Goal: Information Seeking & Learning: Learn about a topic

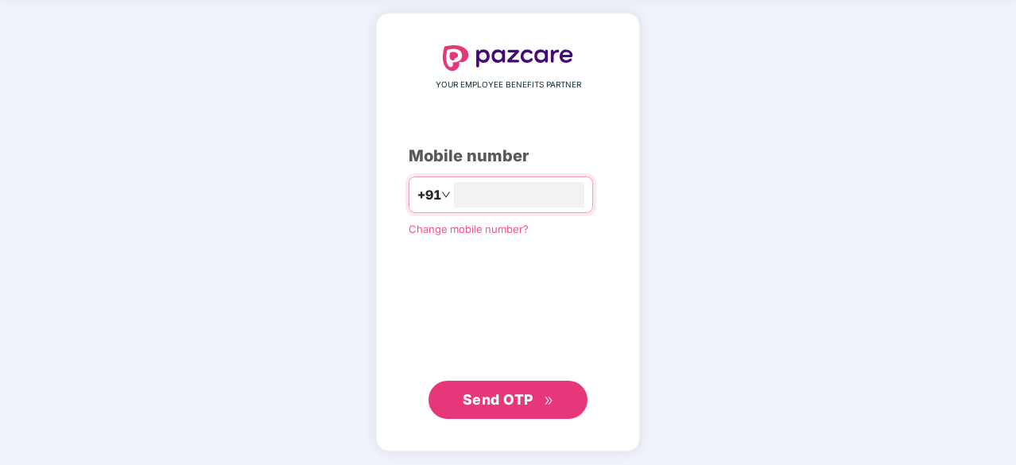
type input "**********"
click at [526, 396] on span "Send OTP" at bounding box center [498, 398] width 71 height 17
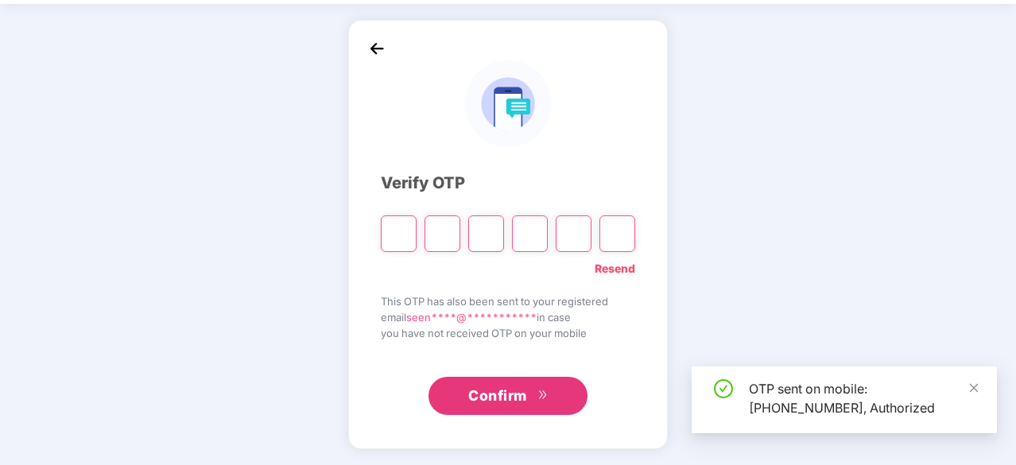
scroll to position [52, 0]
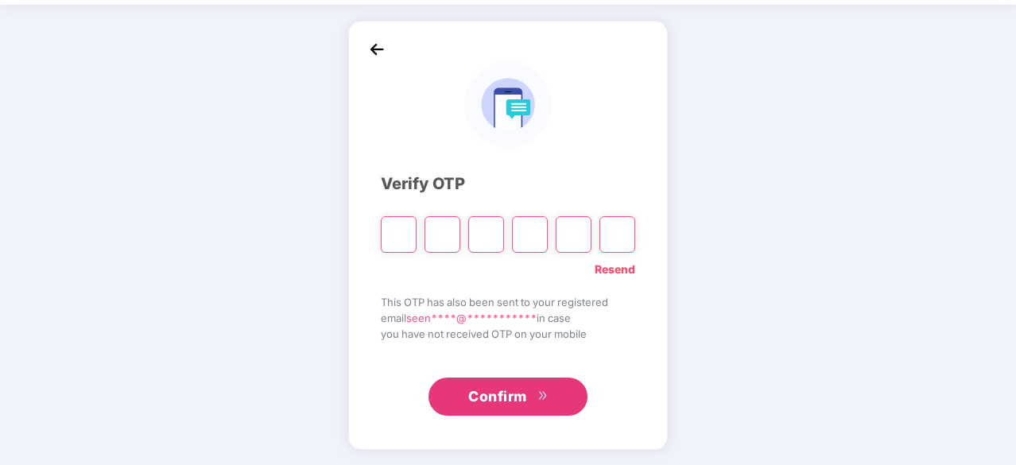
type input "*"
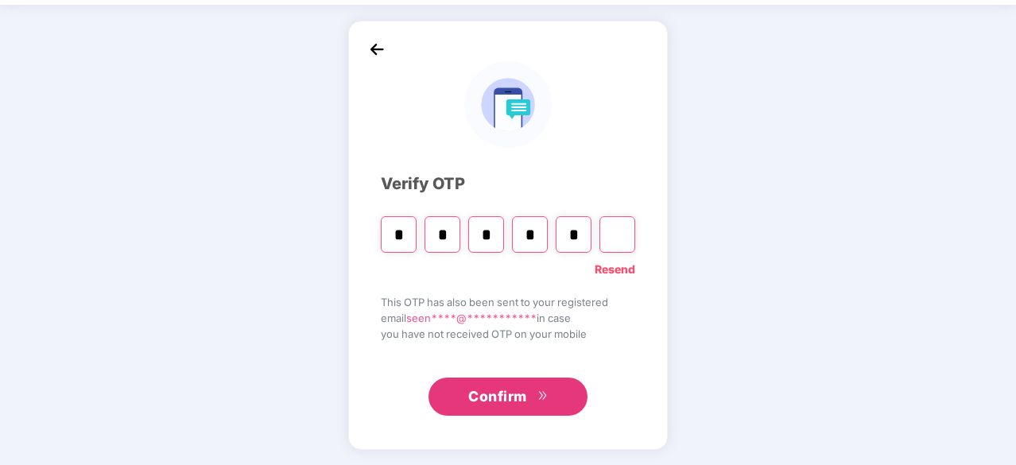
type input "*"
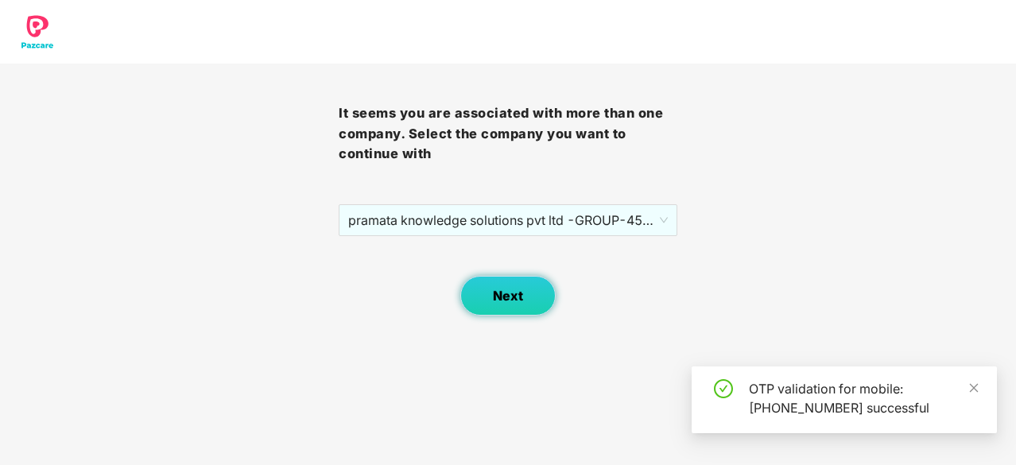
click at [511, 292] on span "Next" at bounding box center [508, 296] width 30 height 15
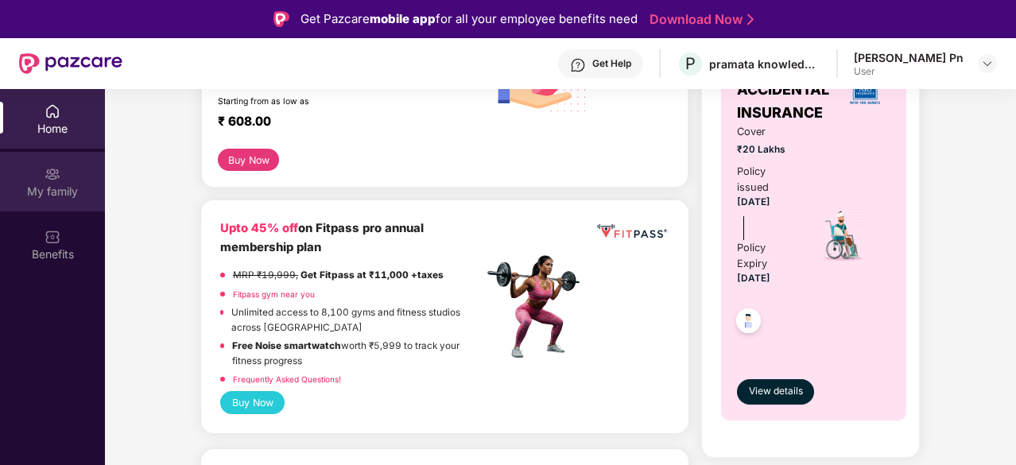
scroll to position [79, 0]
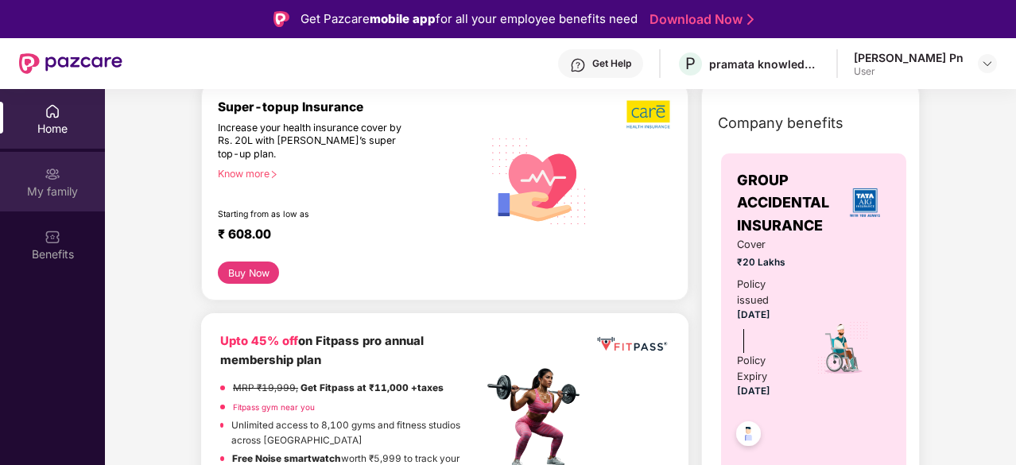
click at [50, 182] on div "My family" at bounding box center [52, 182] width 105 height 60
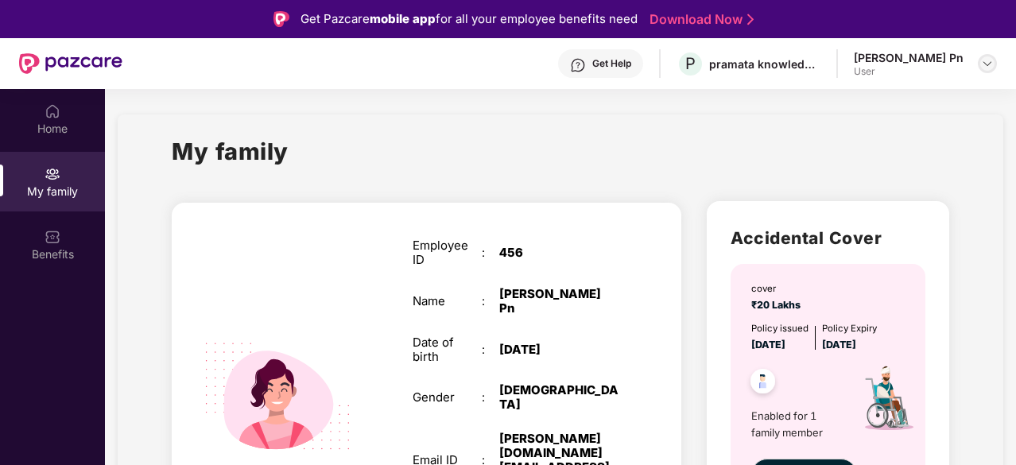
click at [988, 68] on img at bounding box center [987, 63] width 13 height 13
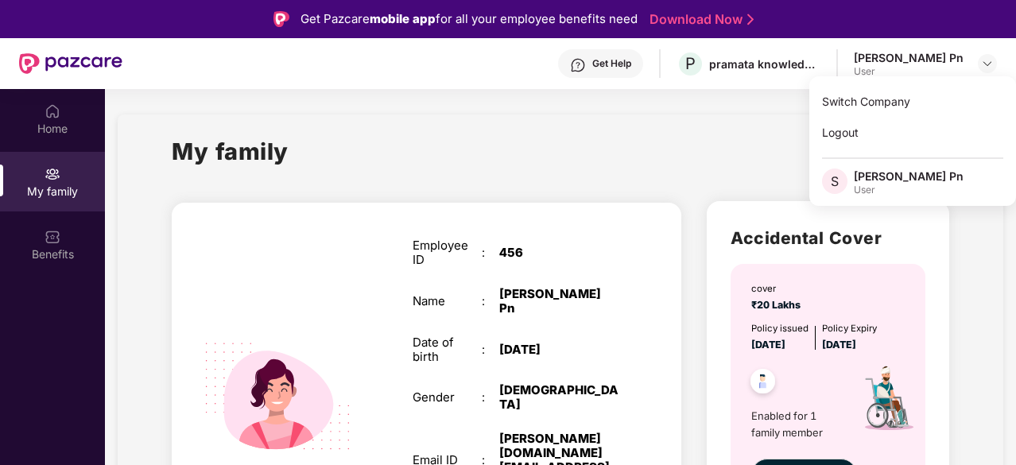
click at [873, 185] on div "User" at bounding box center [909, 190] width 110 height 13
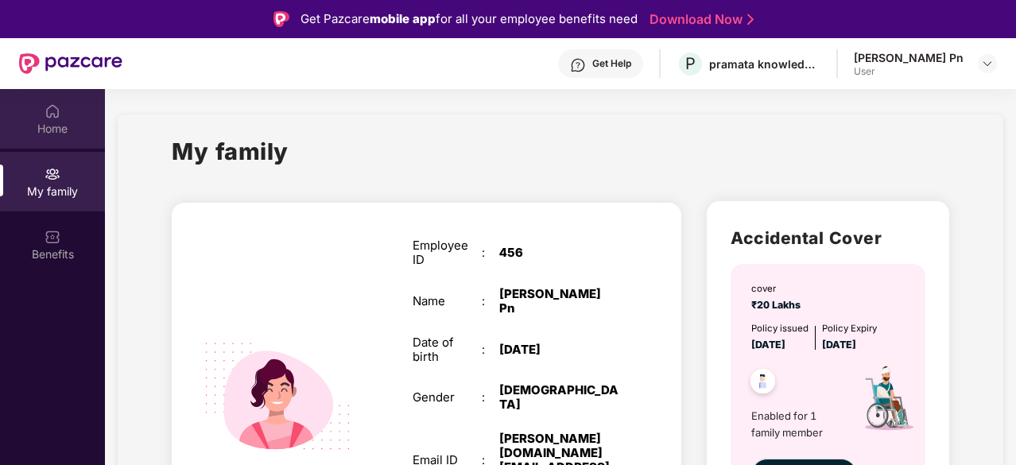
click at [69, 123] on div "Home" at bounding box center [52, 129] width 105 height 16
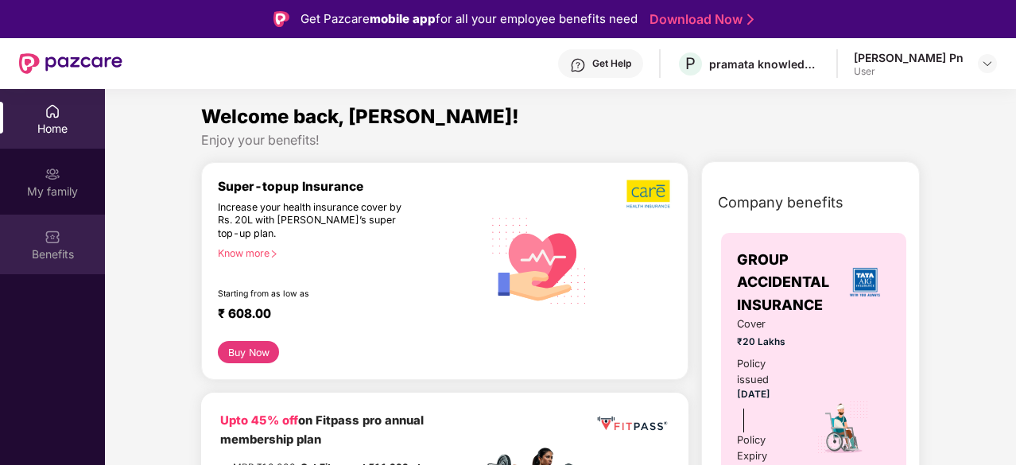
click at [56, 243] on img at bounding box center [53, 237] width 16 height 16
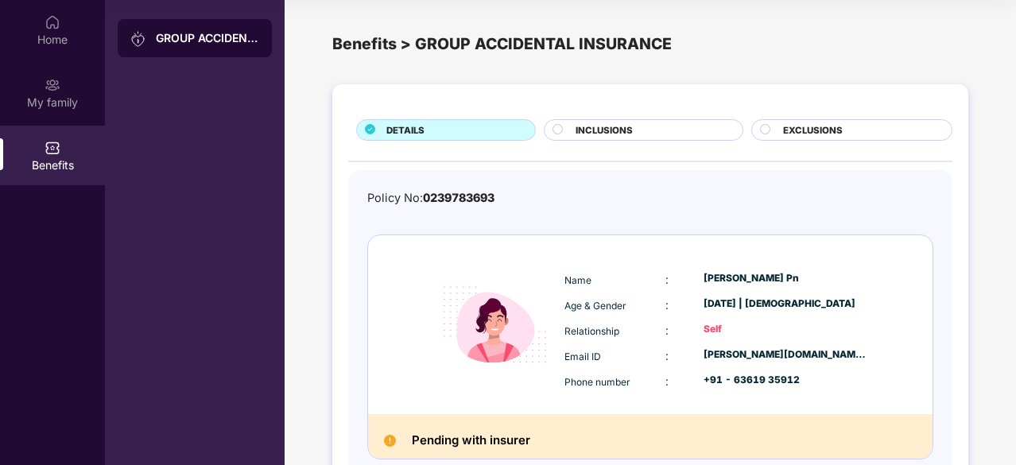
click at [698, 132] on div "INCLUSIONS" at bounding box center [651, 131] width 166 height 17
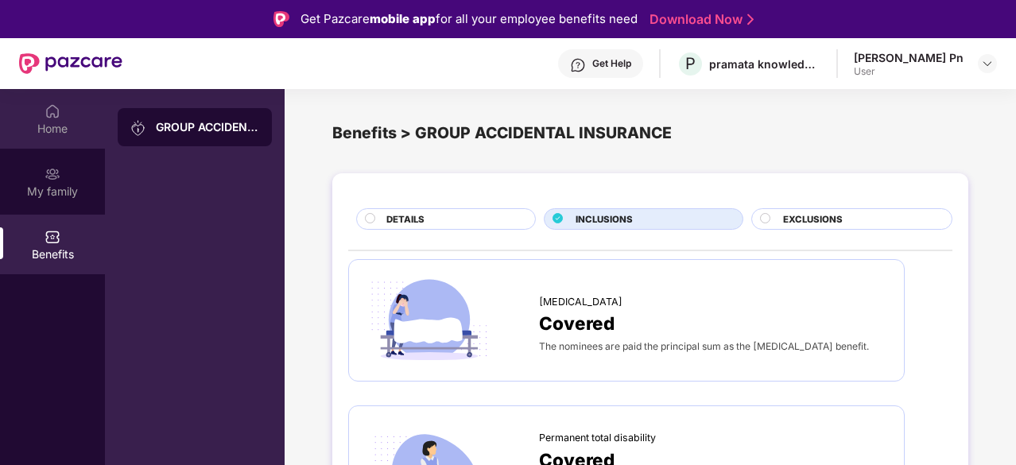
click at [62, 117] on div "Home" at bounding box center [52, 119] width 105 height 60
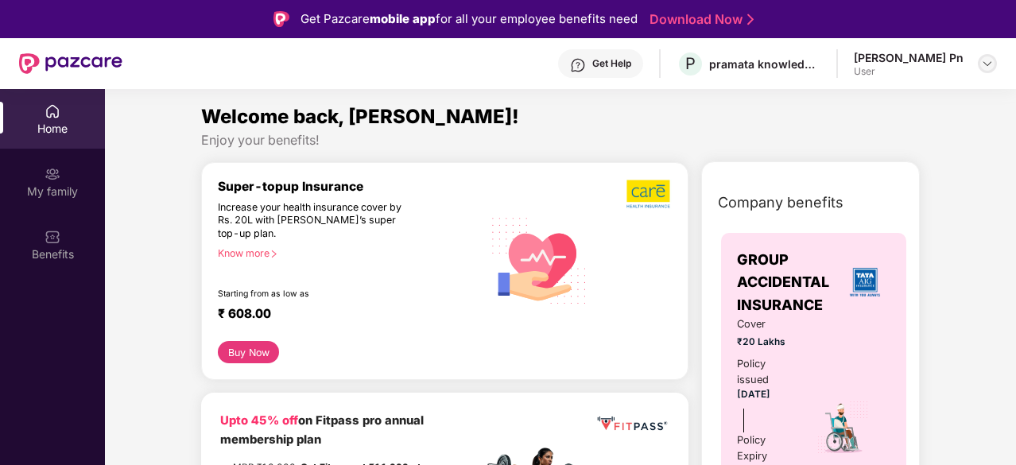
click at [983, 61] on img at bounding box center [987, 63] width 13 height 13
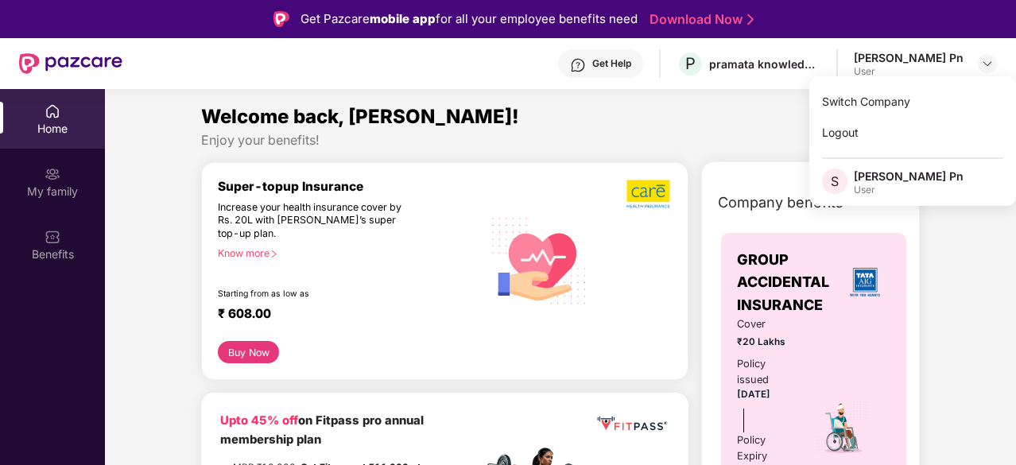
click at [862, 195] on div "User" at bounding box center [909, 190] width 110 height 13
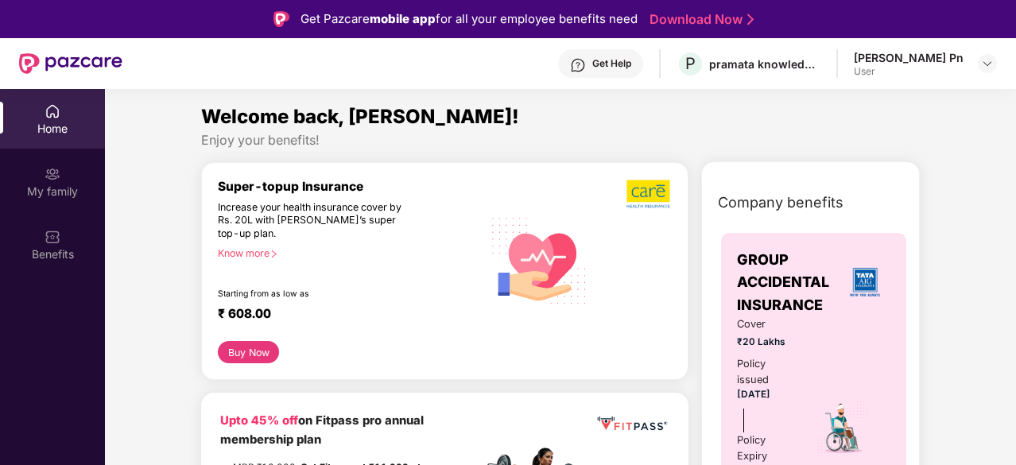
click at [851, 179] on div "Company benefits GROUP ACCIDENTAL INSURANCE Cover ₹20 Lakhs Policy issued 03 De…" at bounding box center [810, 405] width 219 height 489
click at [989, 67] on img at bounding box center [987, 63] width 13 height 13
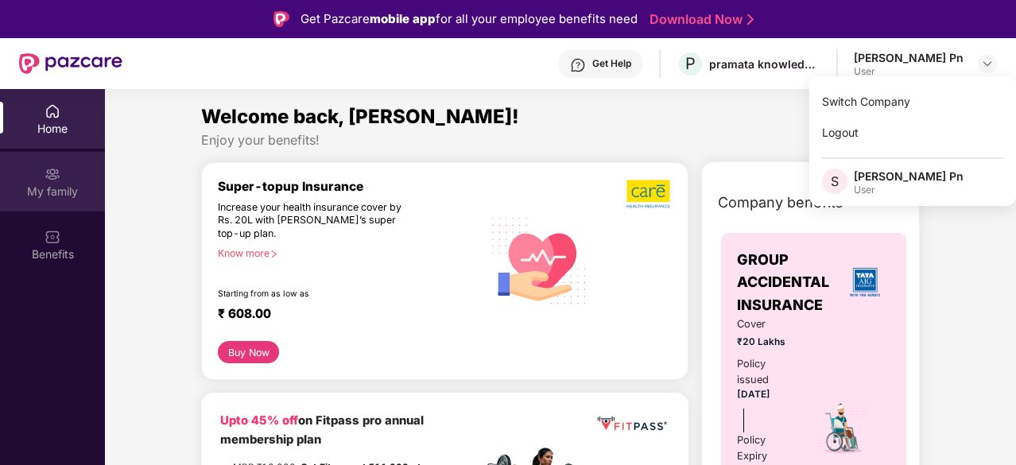
click at [65, 186] on div "My family" at bounding box center [52, 192] width 105 height 16
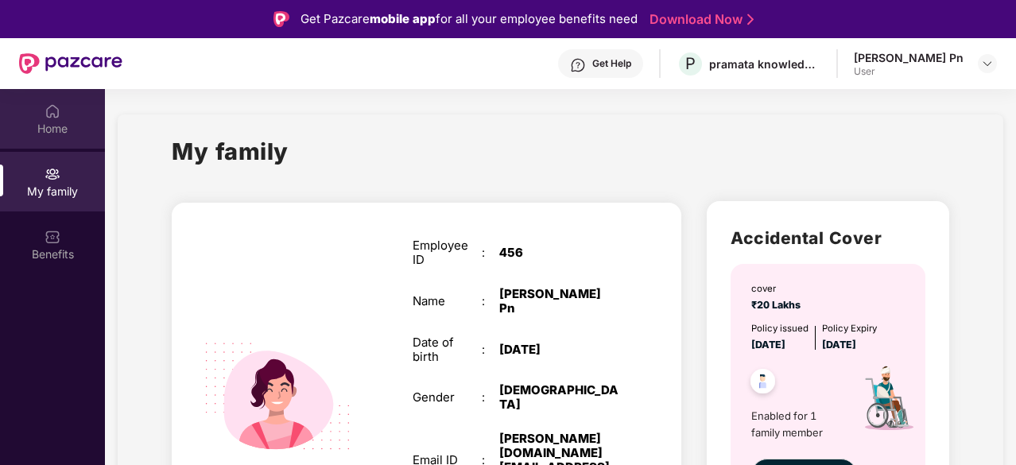
click at [61, 109] on div "Home" at bounding box center [52, 119] width 105 height 60
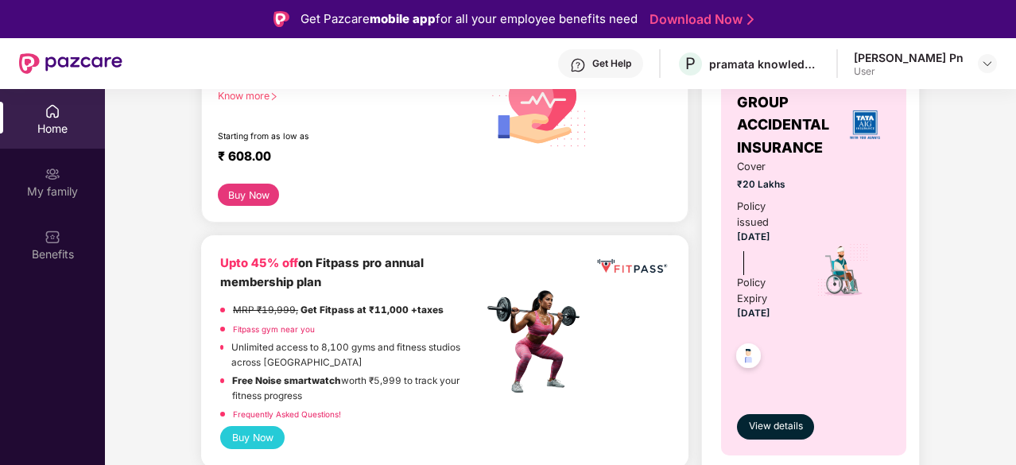
scroll to position [159, 0]
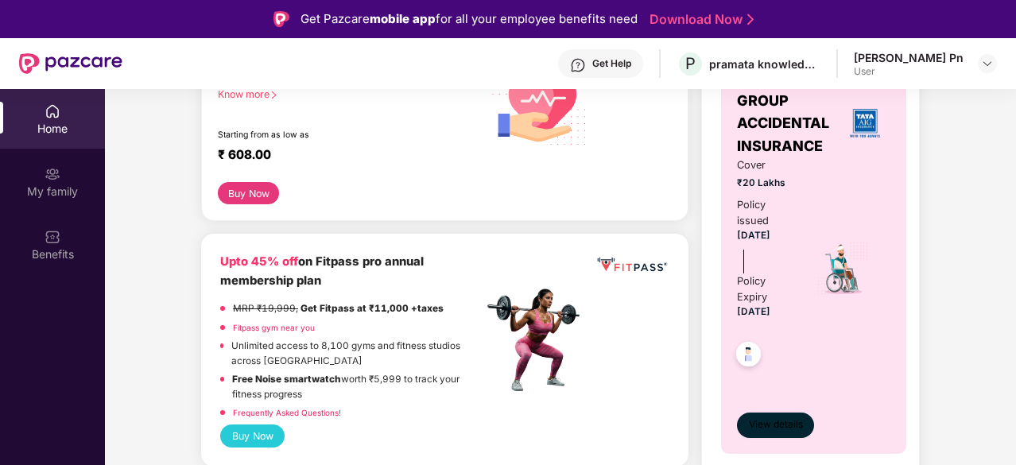
click at [778, 430] on span "View details" at bounding box center [776, 424] width 54 height 15
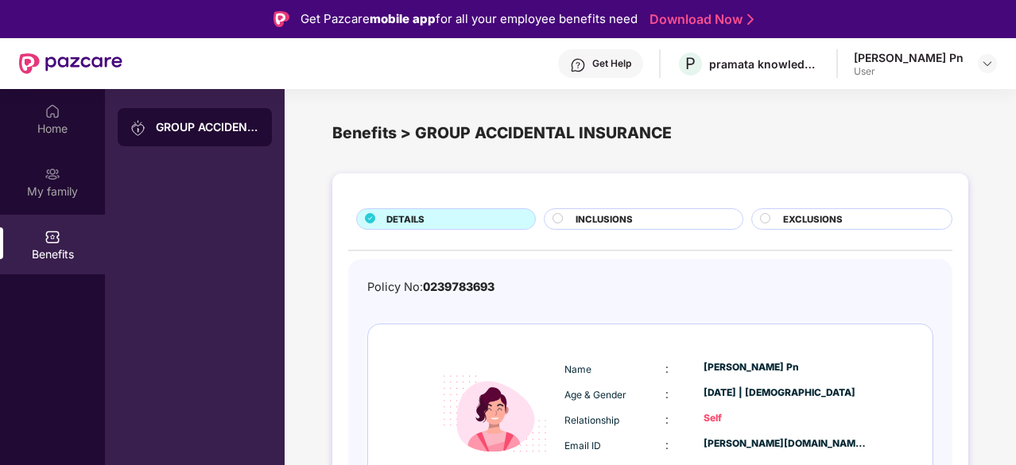
scroll to position [0, 0]
click at [60, 111] on div "Home" at bounding box center [52, 119] width 105 height 60
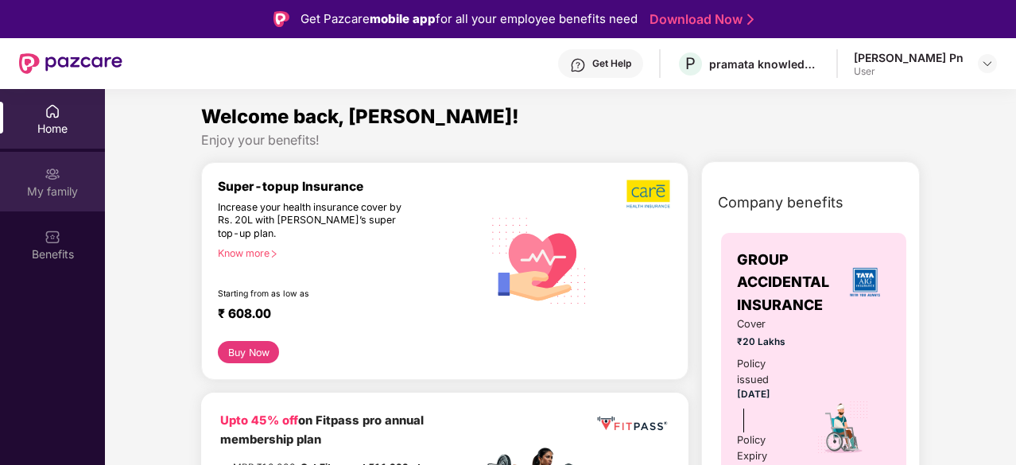
click at [49, 192] on div "My family" at bounding box center [52, 192] width 105 height 16
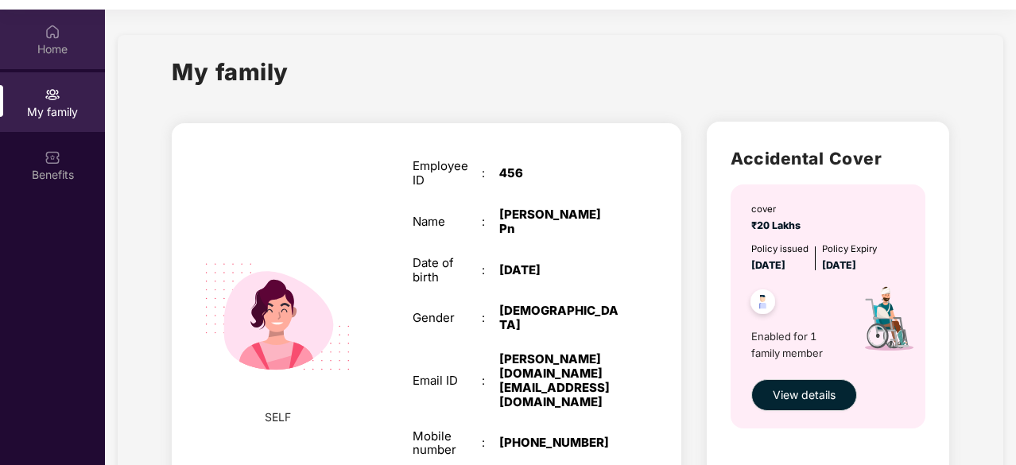
click at [65, 44] on div "Home" at bounding box center [52, 49] width 105 height 16
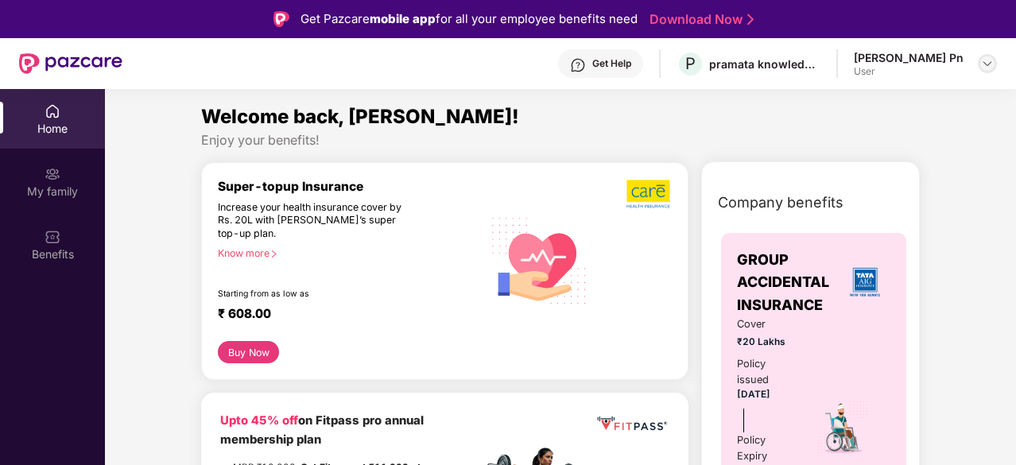
click at [987, 66] on img at bounding box center [987, 63] width 13 height 13
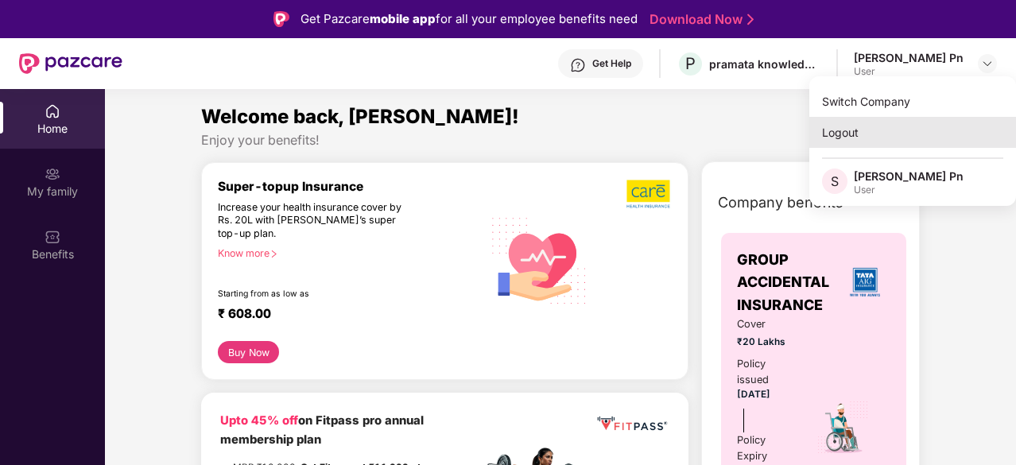
click at [846, 130] on div "Logout" at bounding box center [912, 132] width 207 height 31
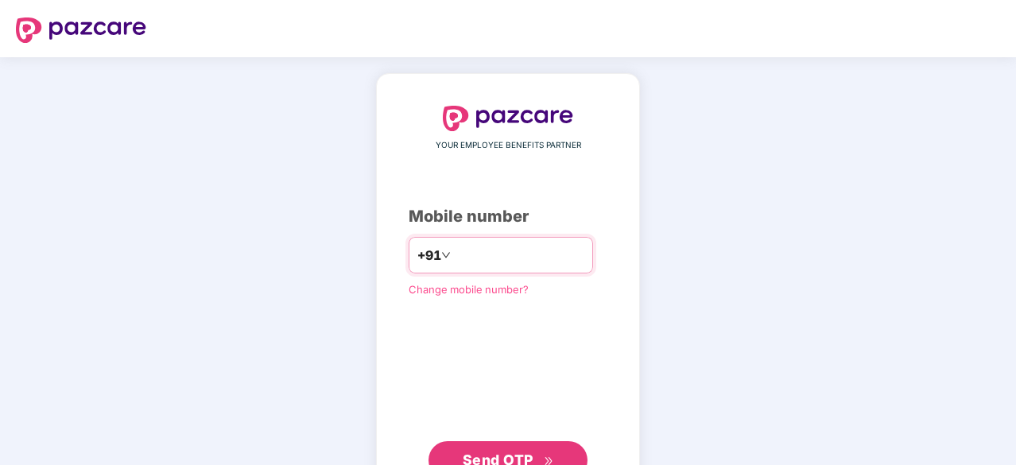
click at [524, 255] on input "number" at bounding box center [519, 254] width 130 height 25
type input "**********"
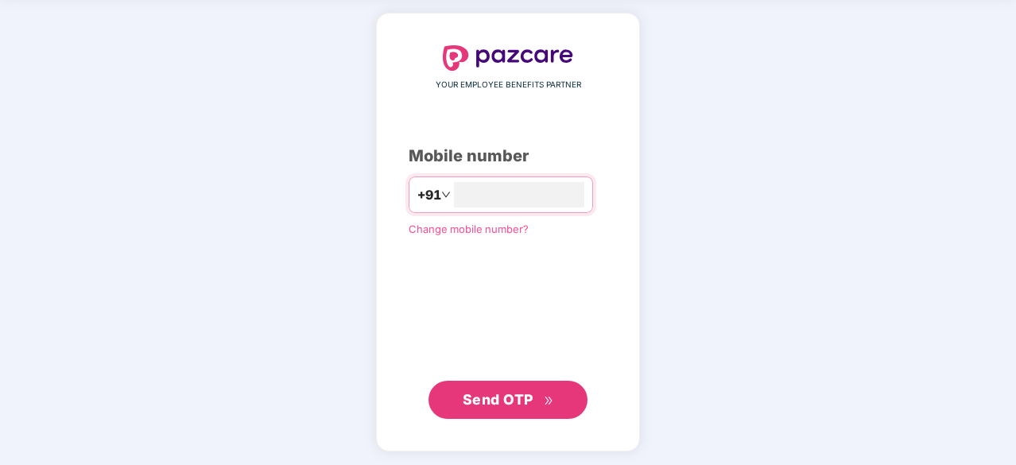
click at [519, 394] on span "Send OTP" at bounding box center [498, 399] width 71 height 17
click at [521, 397] on span "Send OTP" at bounding box center [498, 398] width 71 height 17
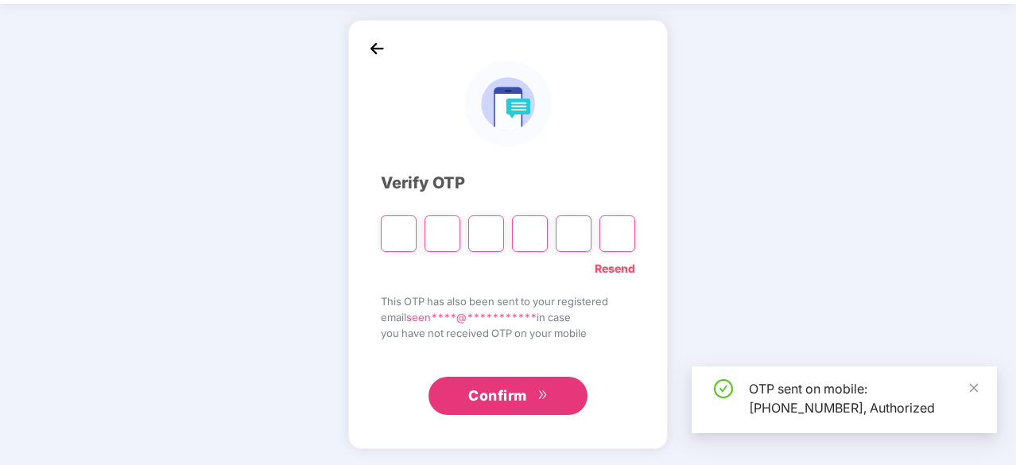
scroll to position [52, 0]
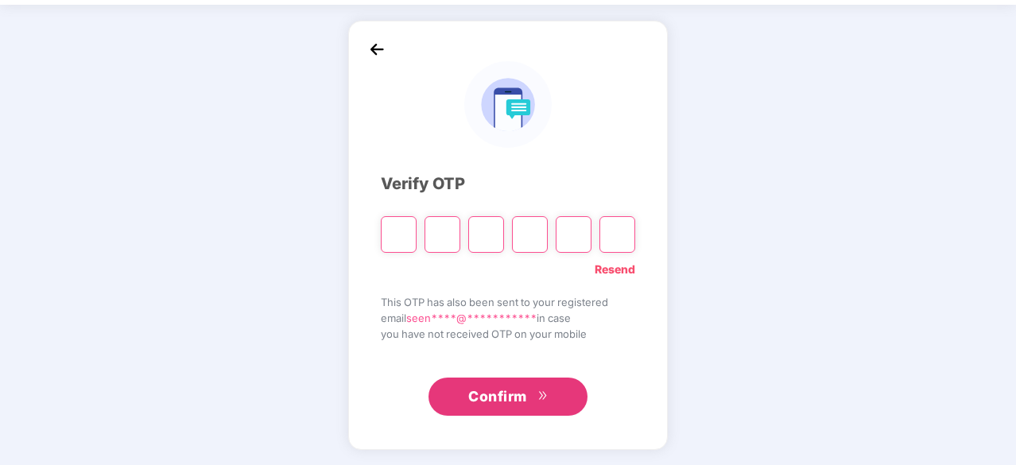
paste input "*"
type input "*"
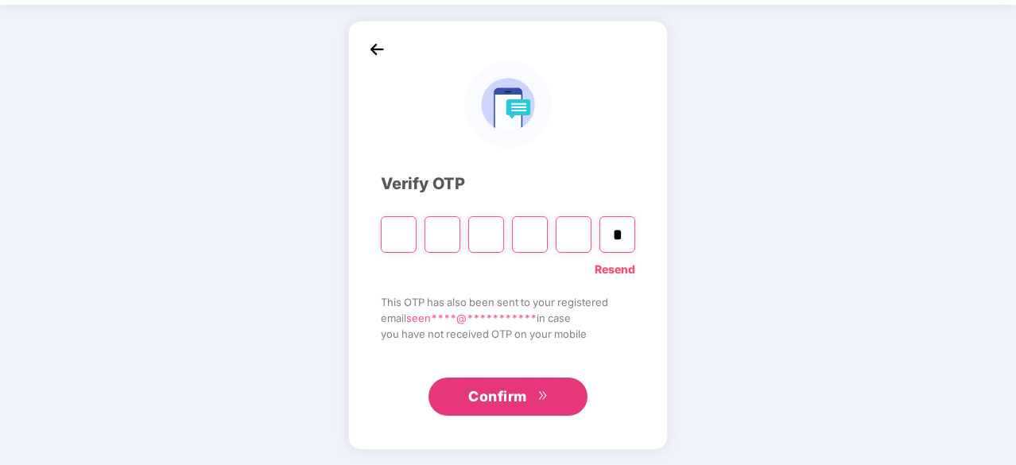
type input "*"
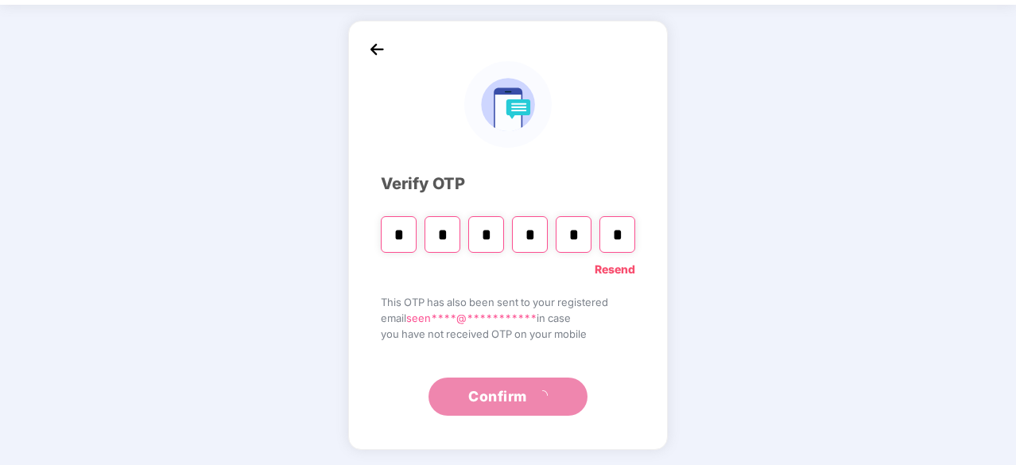
scroll to position [0, 0]
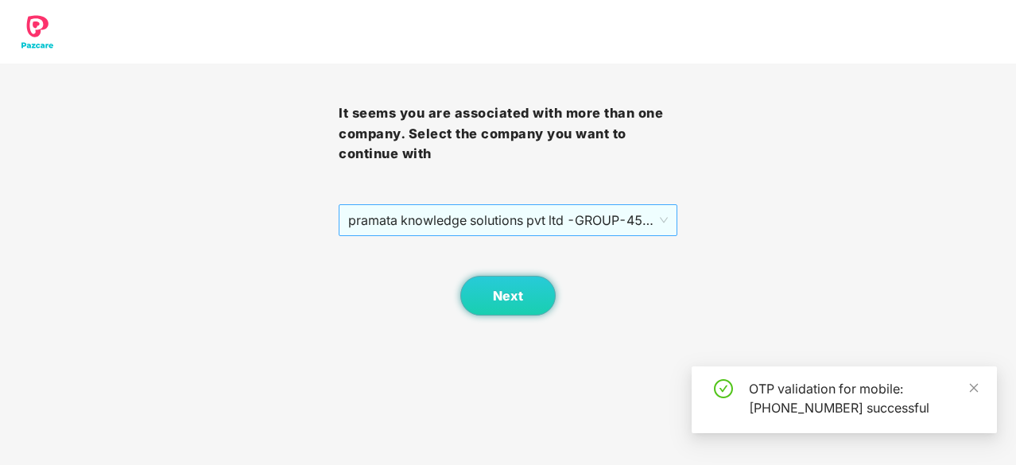
click at [569, 223] on span "pramata knowledge solutions pvt ltd -GROUP - 456 - EMPLOYEE" at bounding box center [508, 220] width 320 height 30
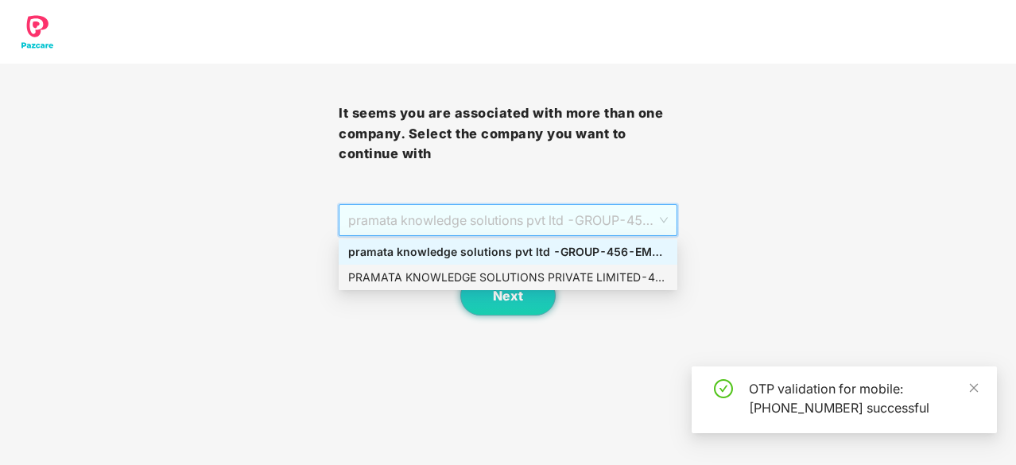
click at [544, 278] on div "PRAMATA KNOWLEDGE SOLUTIONS PRIVATE LIMITED - 456 - ADMIN" at bounding box center [508, 277] width 320 height 17
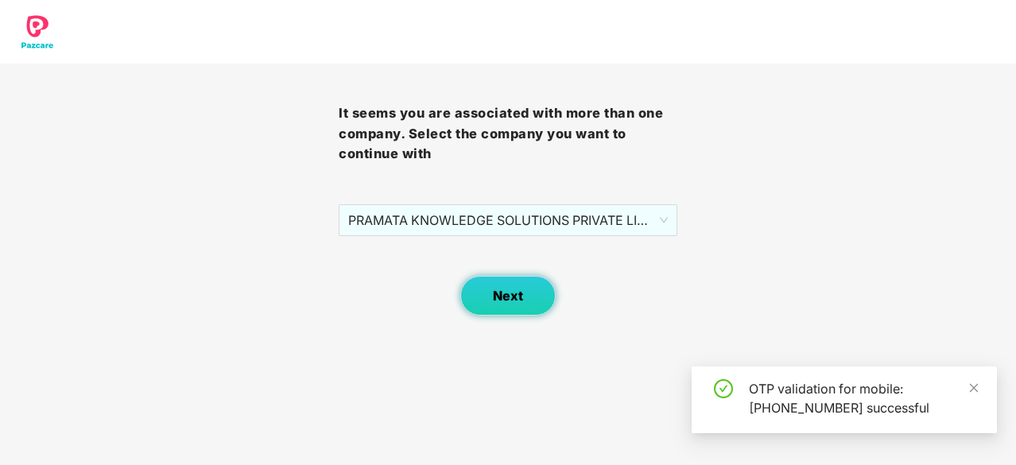
click at [512, 291] on span "Next" at bounding box center [508, 296] width 30 height 15
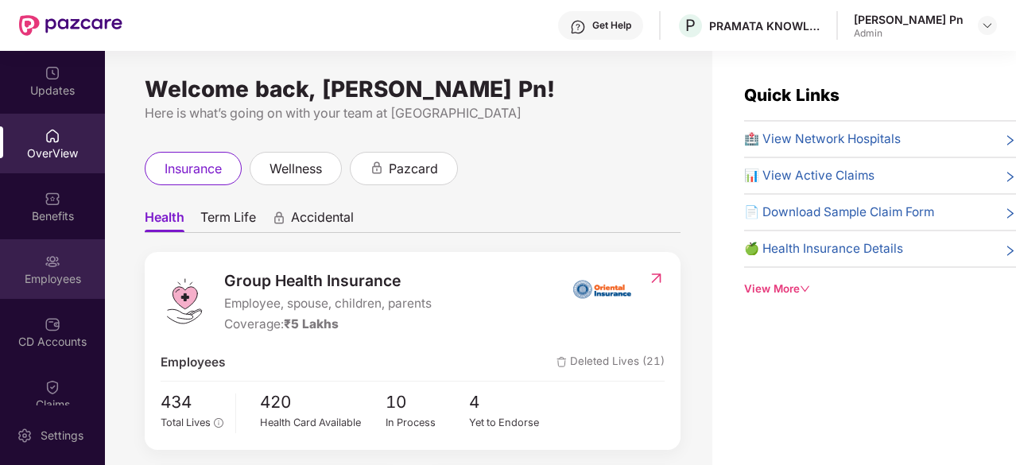
click at [45, 260] on img at bounding box center [53, 262] width 16 height 16
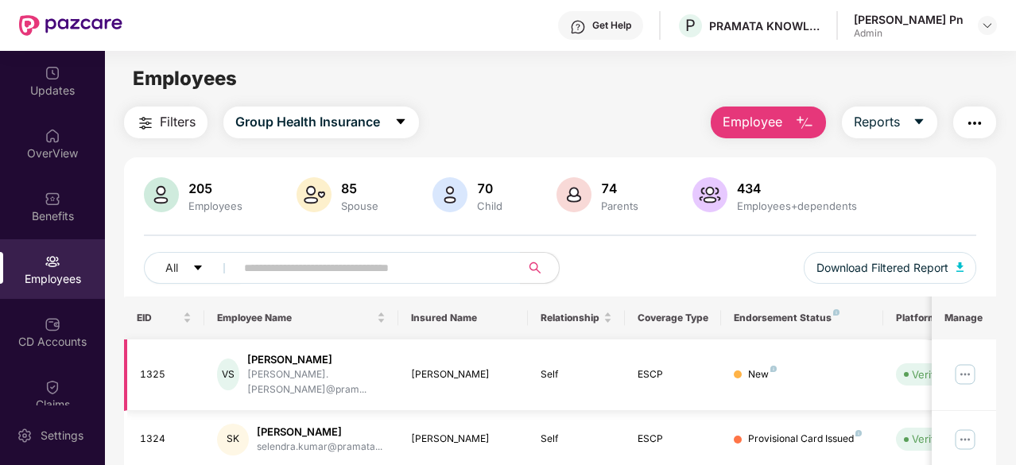
click at [969, 366] on img at bounding box center [964, 374] width 25 height 25
click at [977, 123] on img "button" at bounding box center [974, 123] width 19 height 19
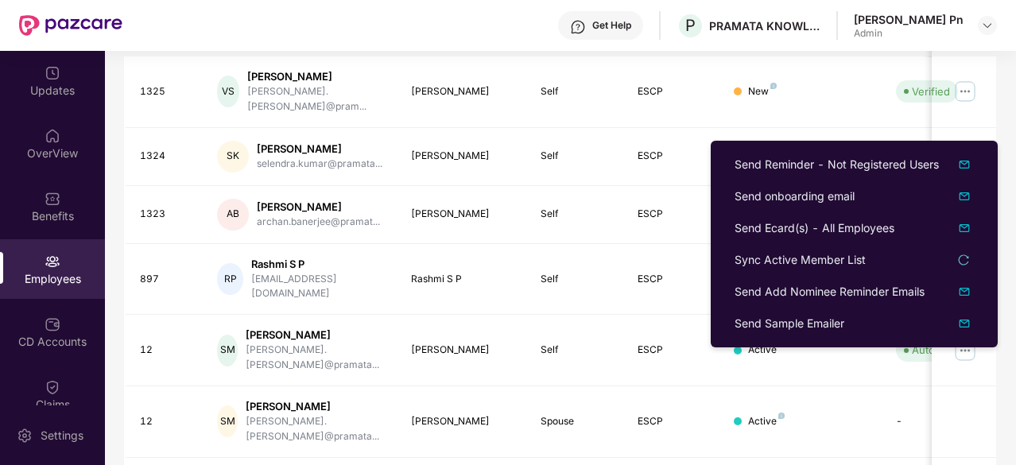
scroll to position [318, 0]
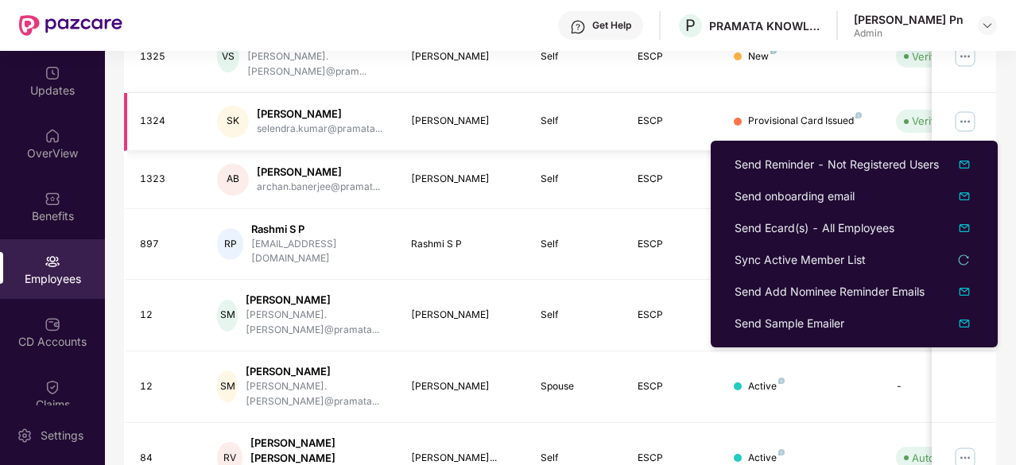
click at [987, 93] on td at bounding box center [964, 122] width 64 height 58
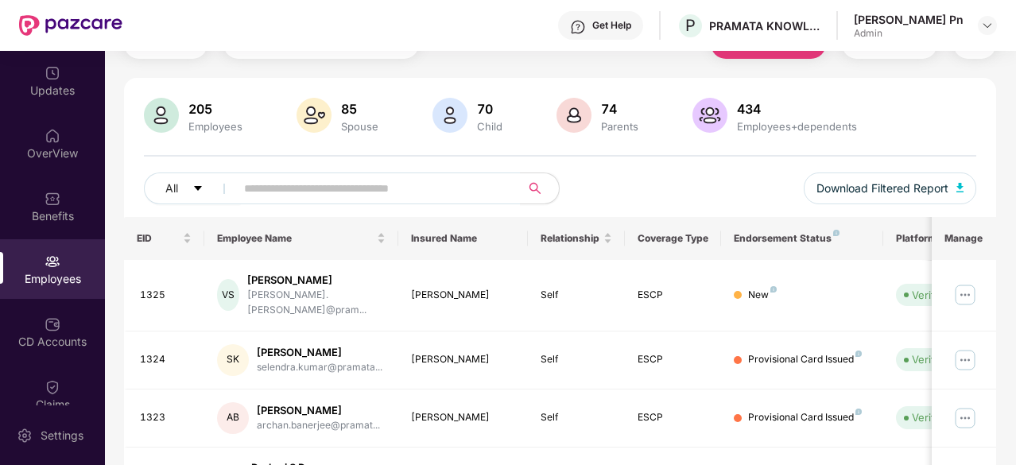
scroll to position [0, 0]
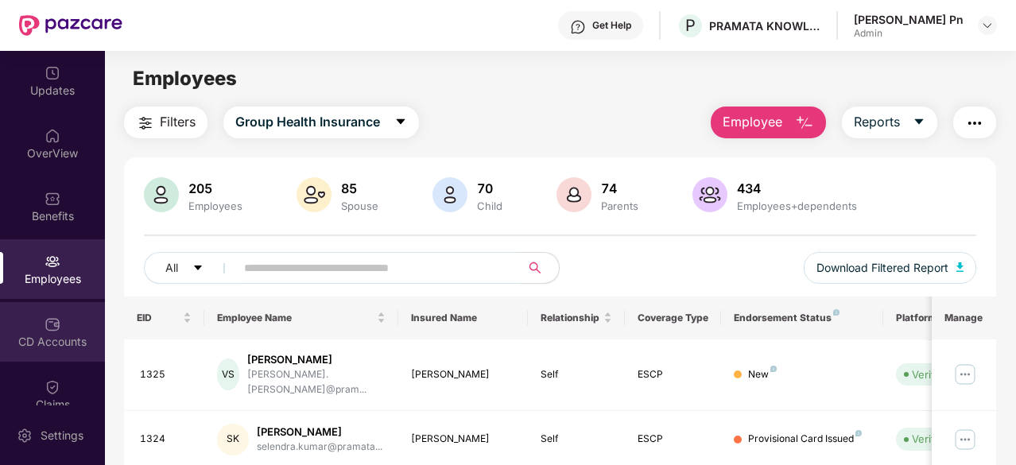
click at [65, 338] on div "CD Accounts" at bounding box center [52, 342] width 105 height 16
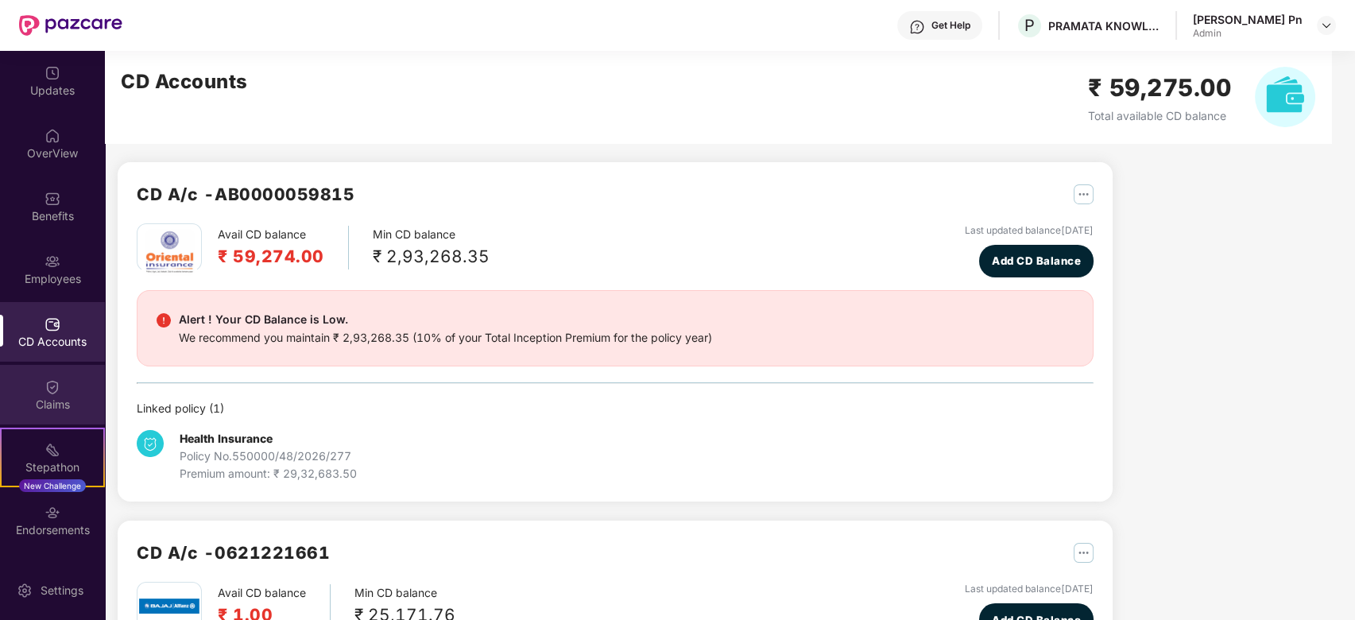
click at [69, 386] on div "Claims" at bounding box center [52, 395] width 105 height 60
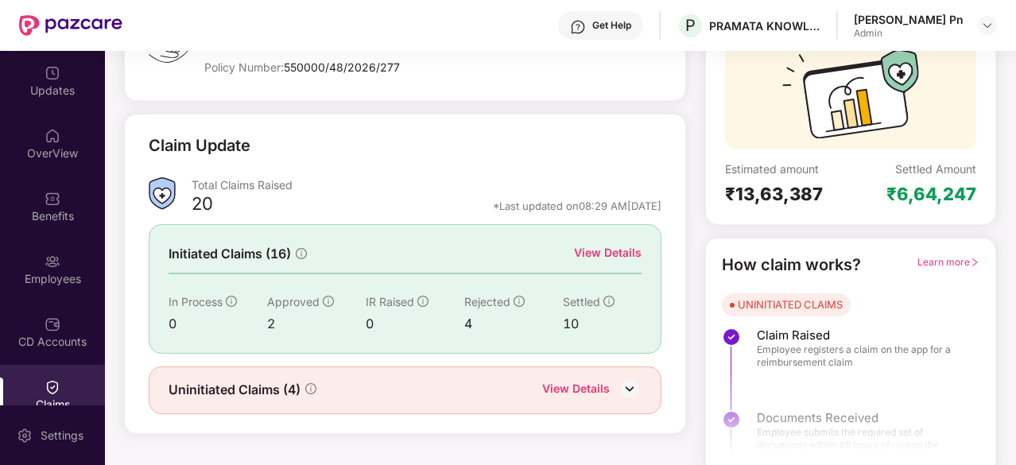
scroll to position [156, 0]
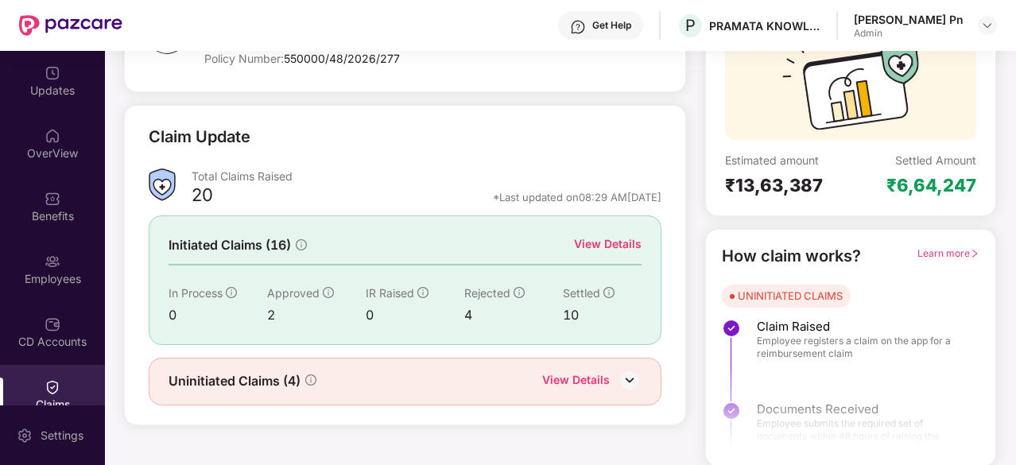
click at [636, 379] on img at bounding box center [630, 380] width 24 height 24
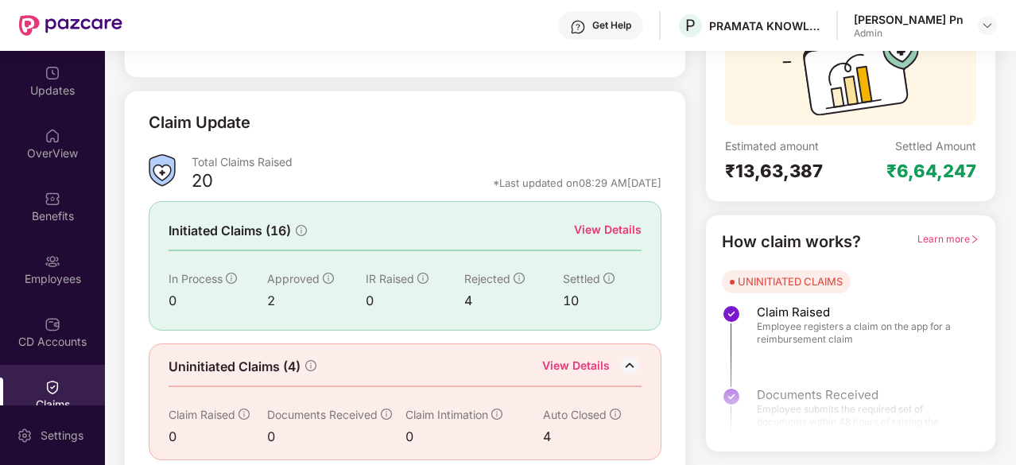
scroll to position [181, 0]
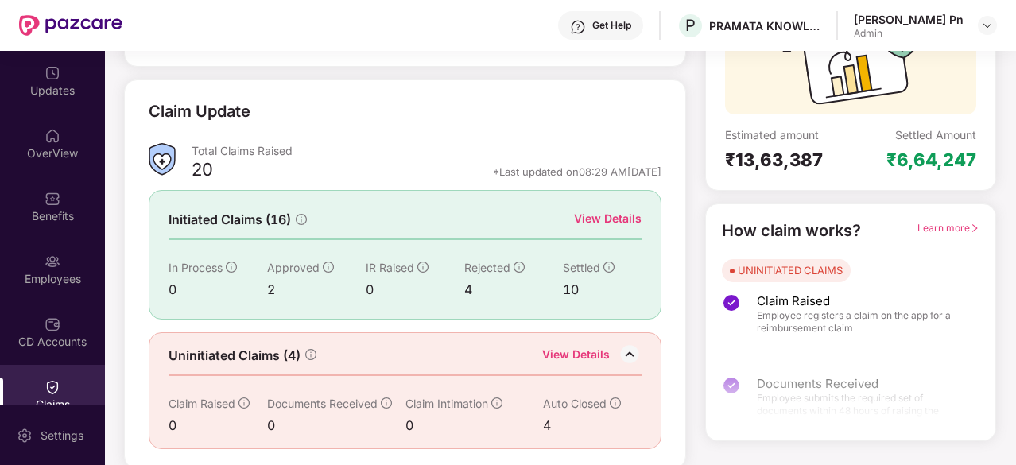
click at [621, 218] on div "View Details" at bounding box center [608, 218] width 68 height 17
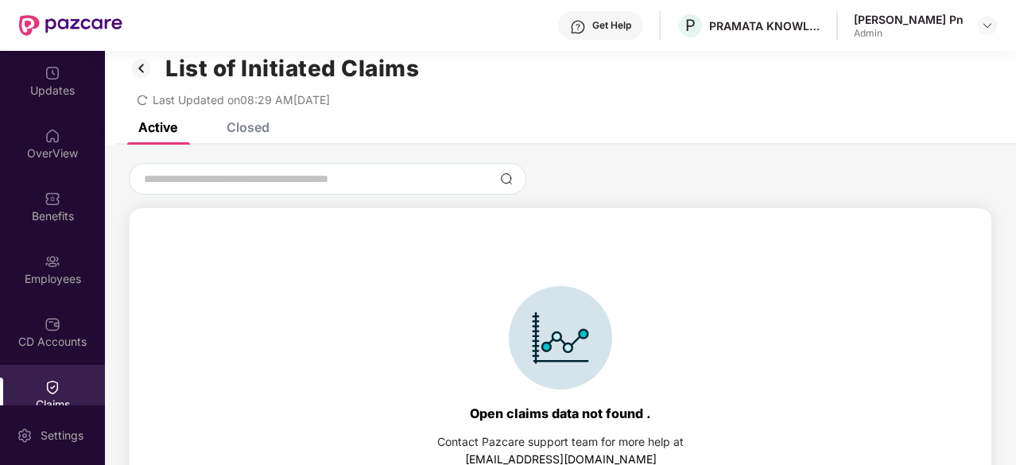
scroll to position [0, 0]
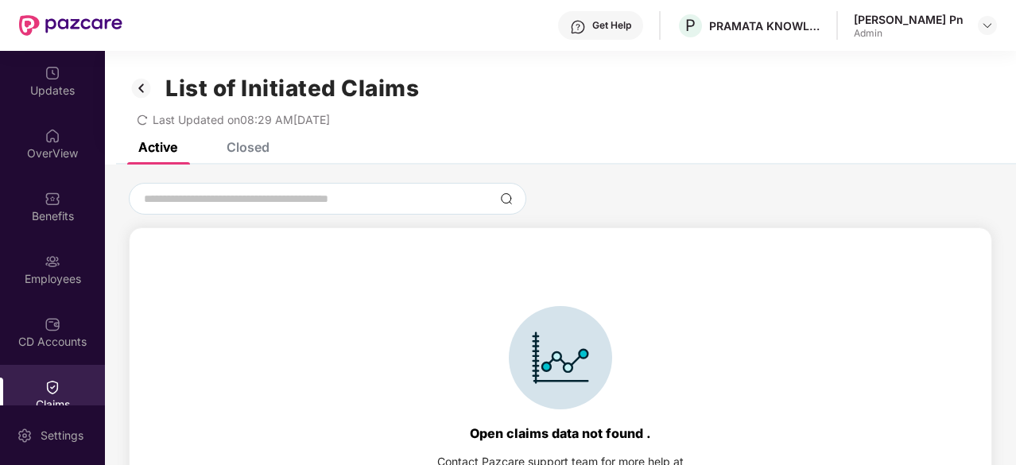
click at [262, 151] on div "Closed" at bounding box center [248, 147] width 43 height 16
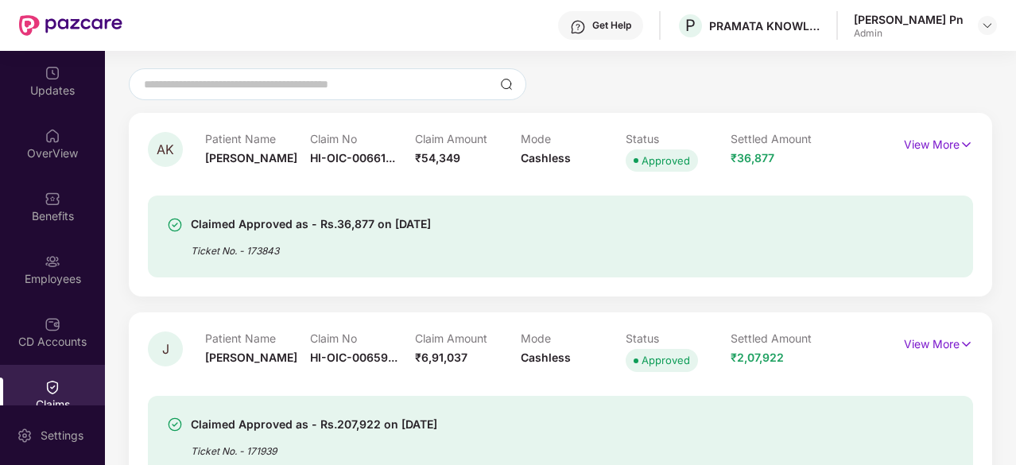
scroll to position [159, 0]
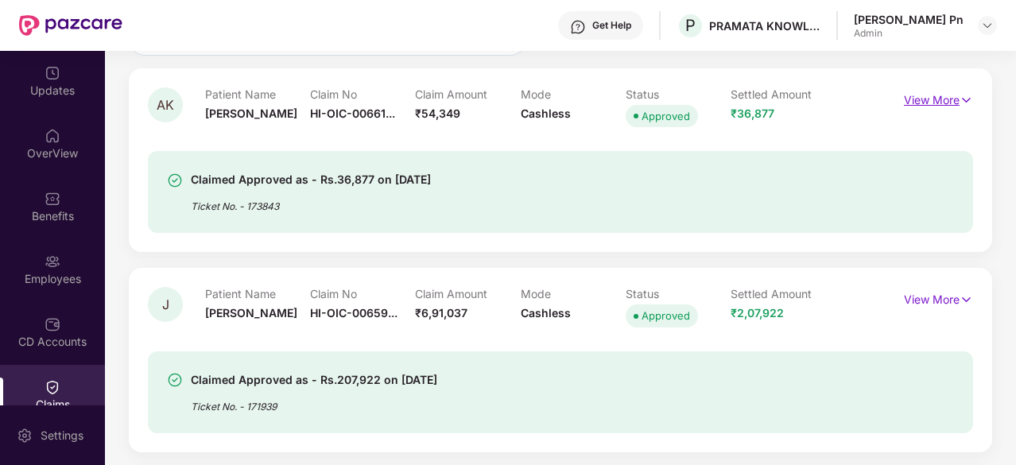
click at [968, 103] on img at bounding box center [967, 99] width 14 height 17
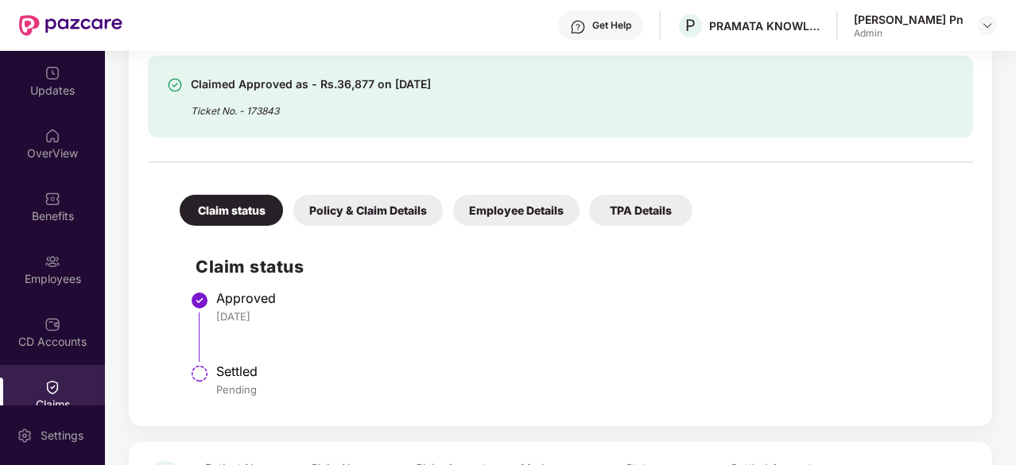
scroll to position [318, 0]
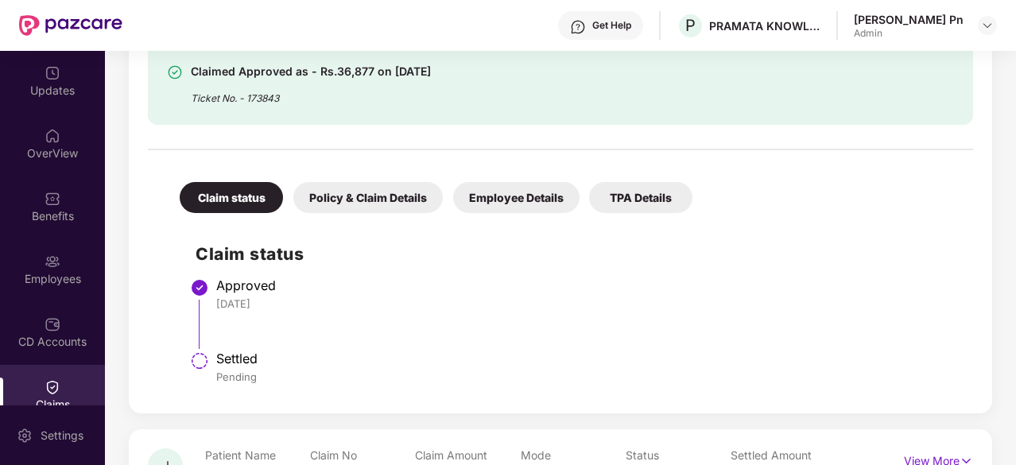
click at [536, 203] on div "Employee Details" at bounding box center [516, 197] width 126 height 31
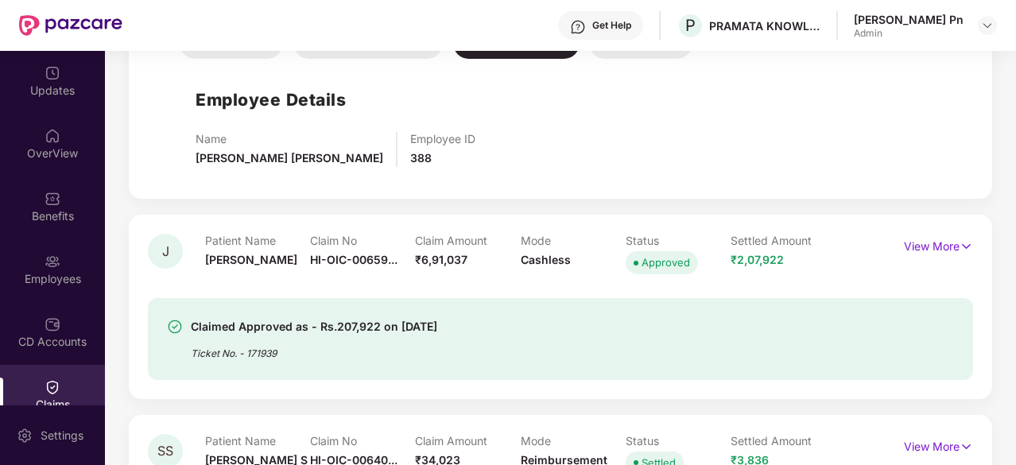
scroll to position [477, 0]
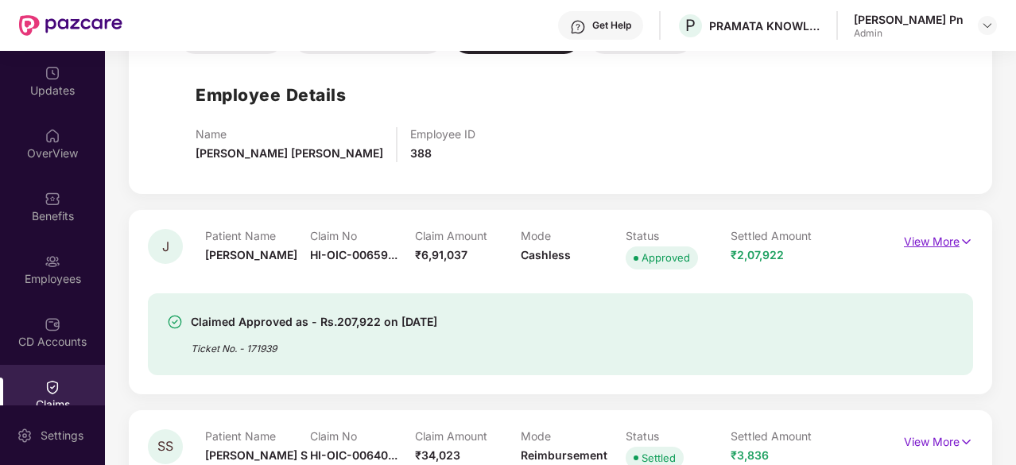
click at [951, 235] on p "View More" at bounding box center [938, 239] width 69 height 21
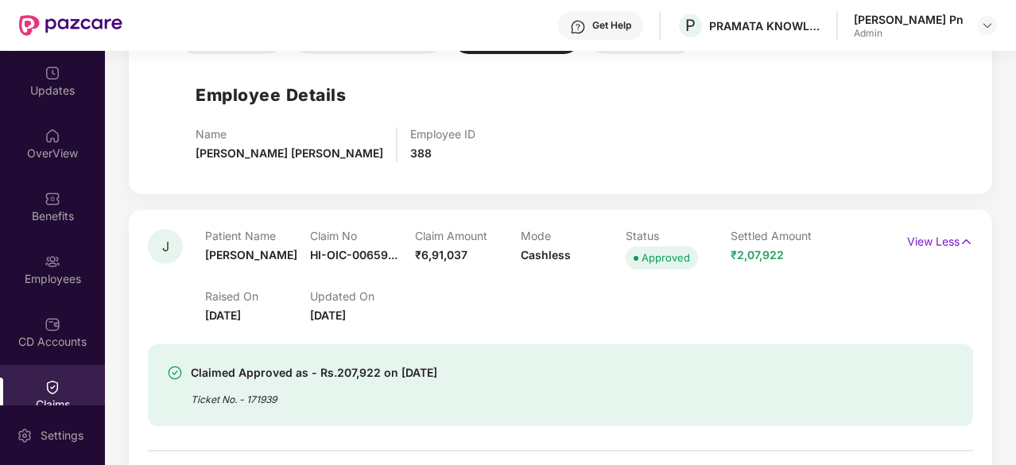
scroll to position [397, 0]
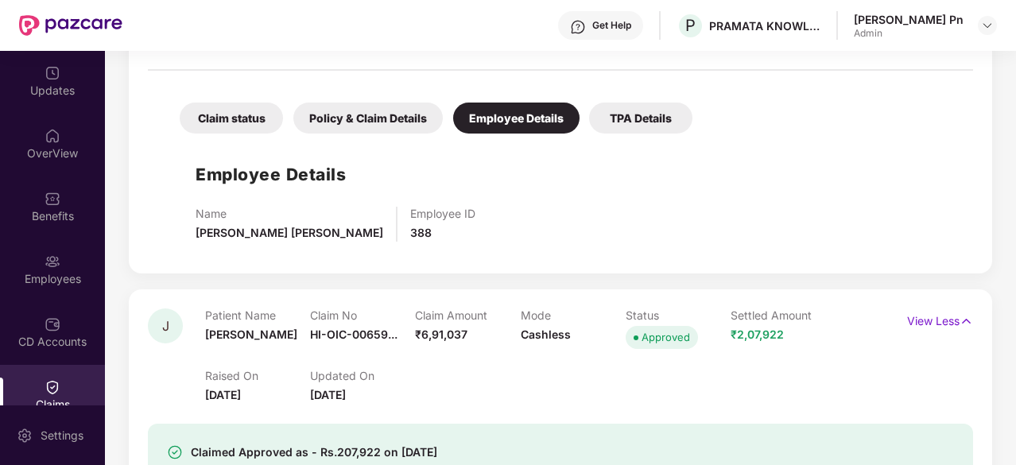
click at [647, 120] on div "TPA Details" at bounding box center [640, 118] width 103 height 31
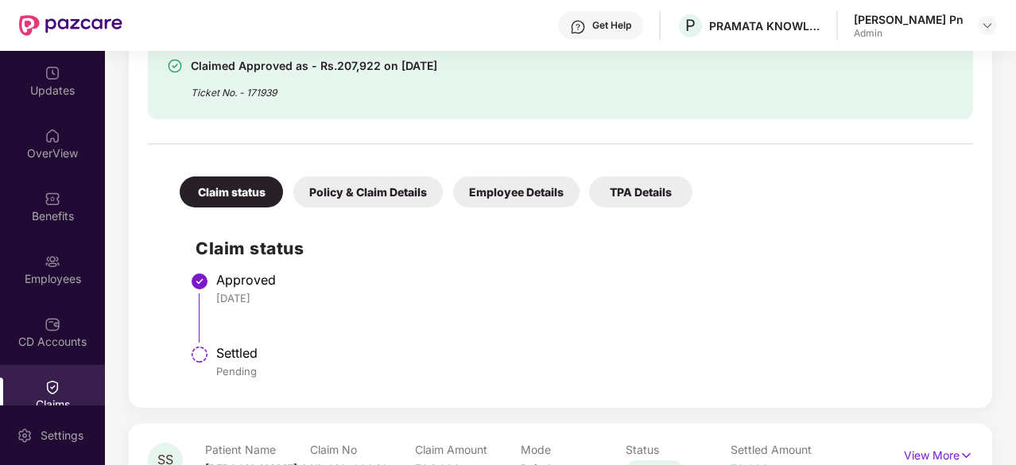
scroll to position [795, 0]
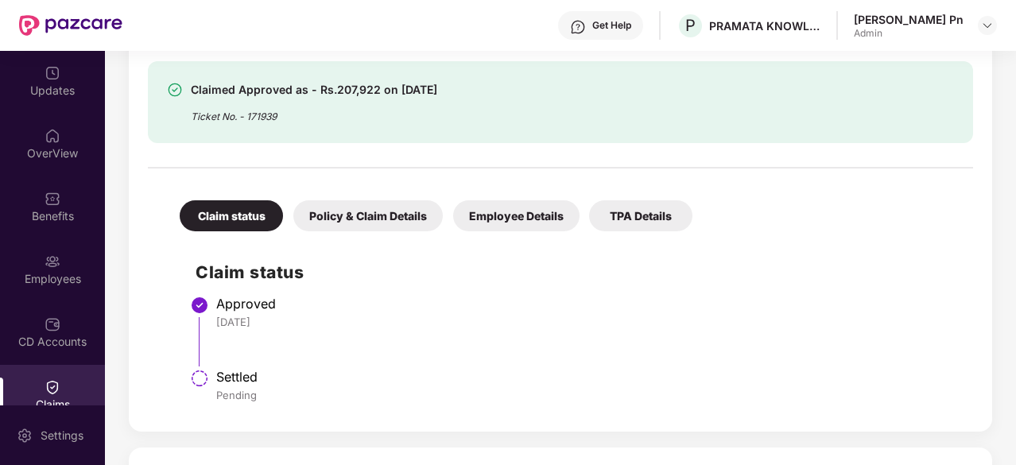
click at [404, 215] on div "Policy & Claim Details" at bounding box center [367, 215] width 149 height 31
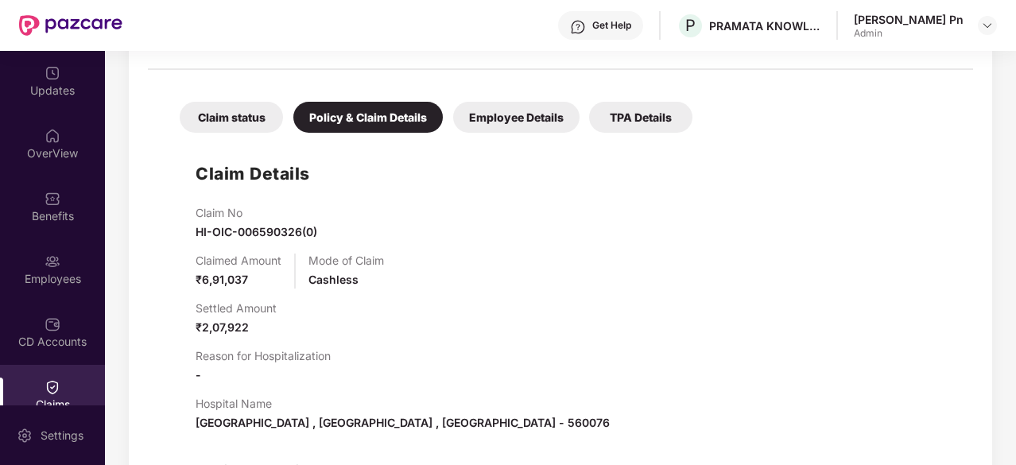
scroll to position [874, 0]
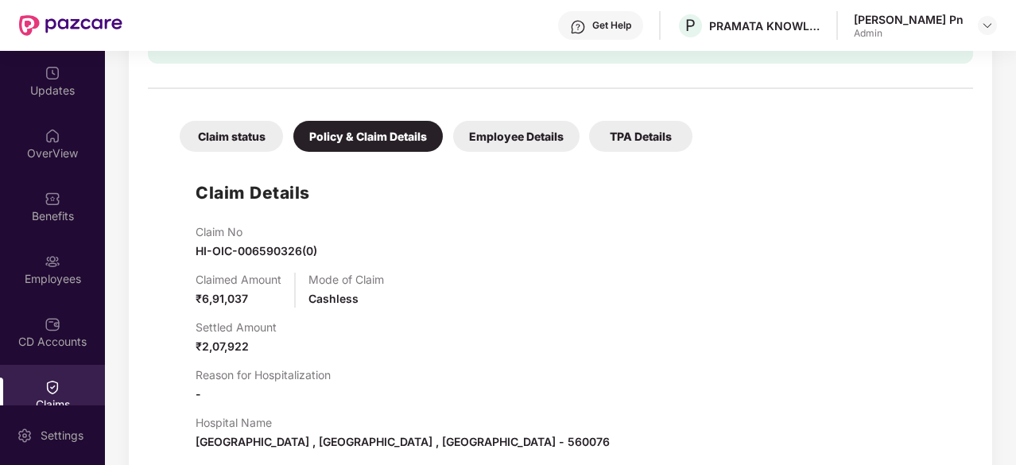
click at [634, 136] on div "TPA Details" at bounding box center [640, 136] width 103 height 31
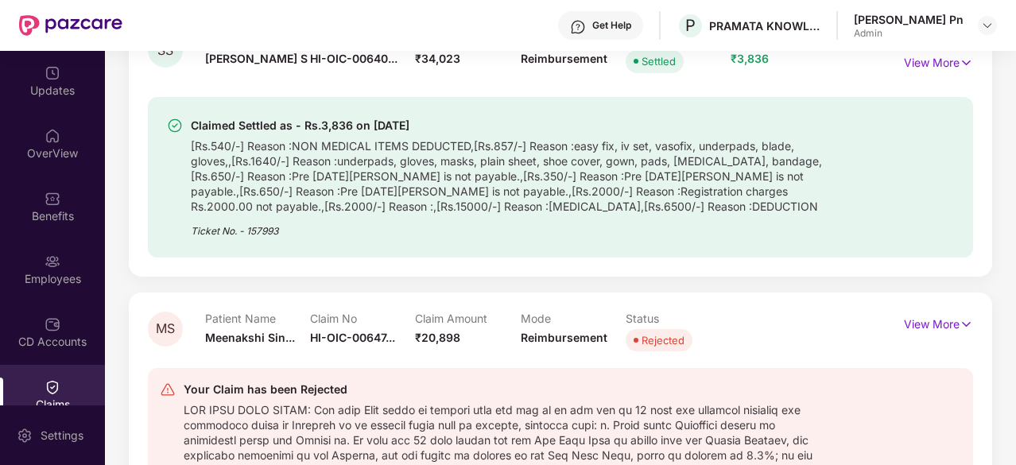
scroll to position [1590, 0]
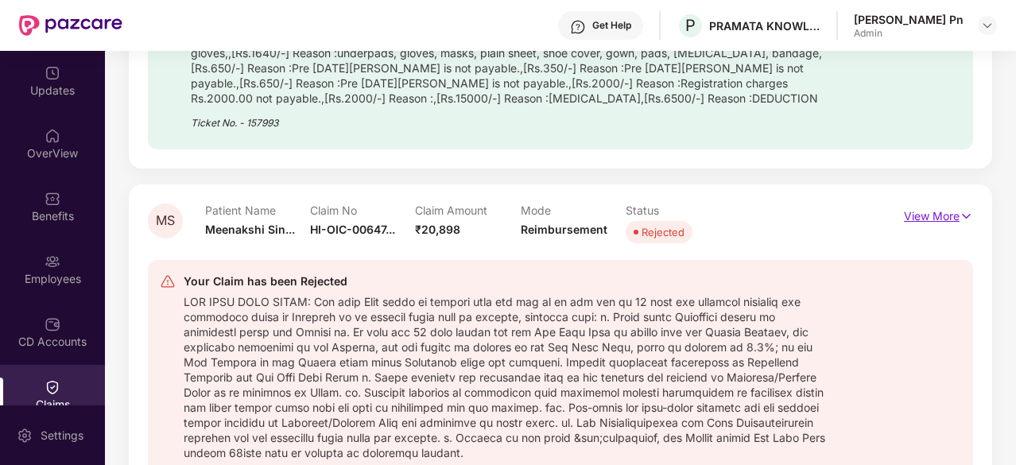
click at [967, 215] on img at bounding box center [967, 215] width 14 height 17
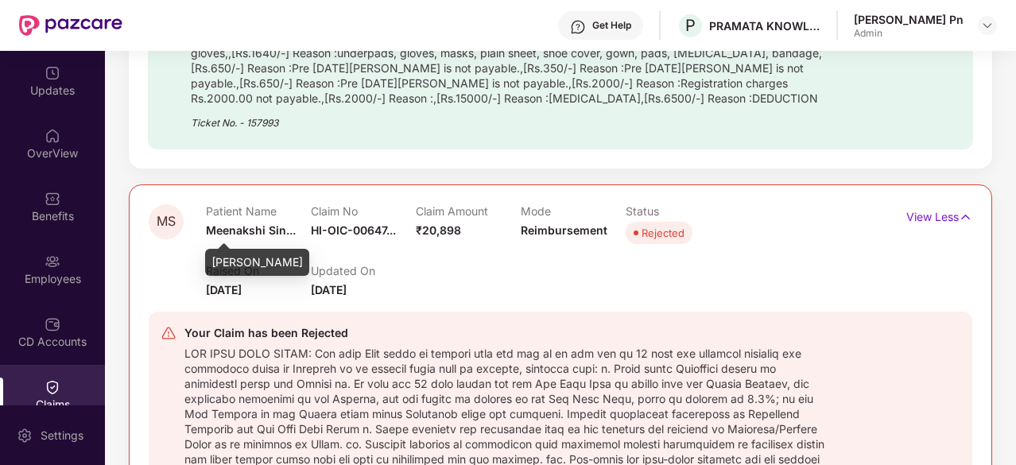
click at [272, 225] on span "Meenakshi Sin..." at bounding box center [251, 230] width 90 height 14
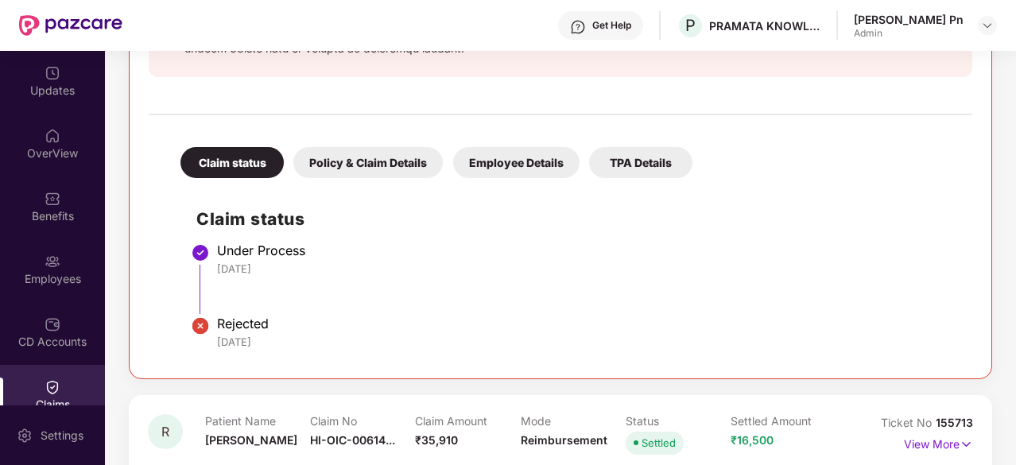
scroll to position [2067, 0]
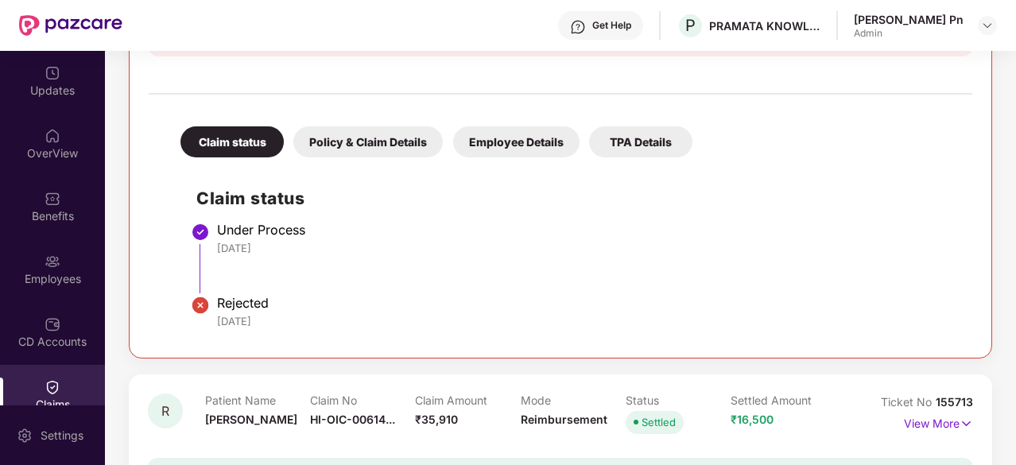
click at [651, 145] on div "TPA Details" at bounding box center [640, 141] width 103 height 31
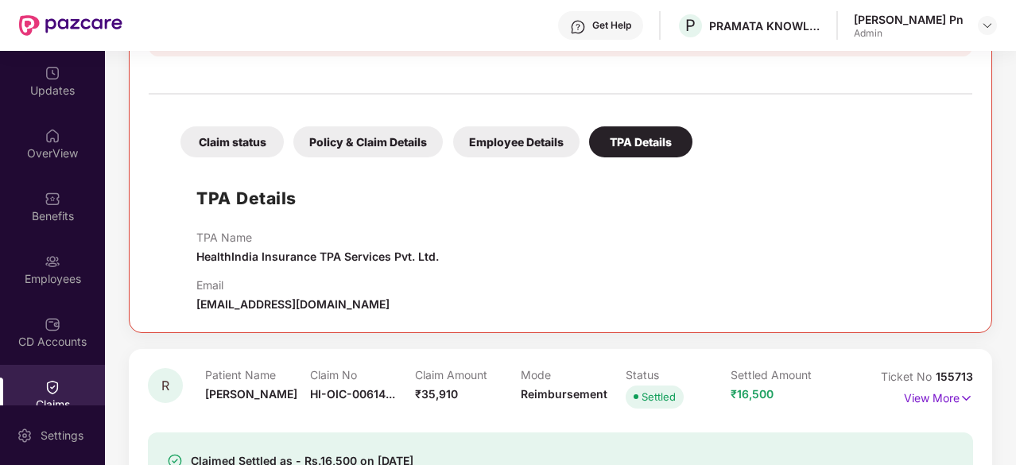
click at [531, 145] on div "Employee Details" at bounding box center [516, 141] width 126 height 31
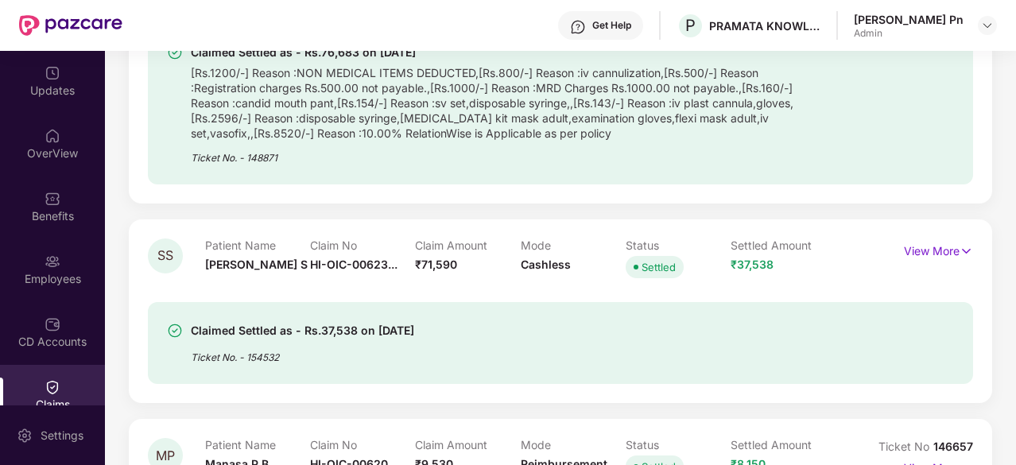
scroll to position [3577, 0]
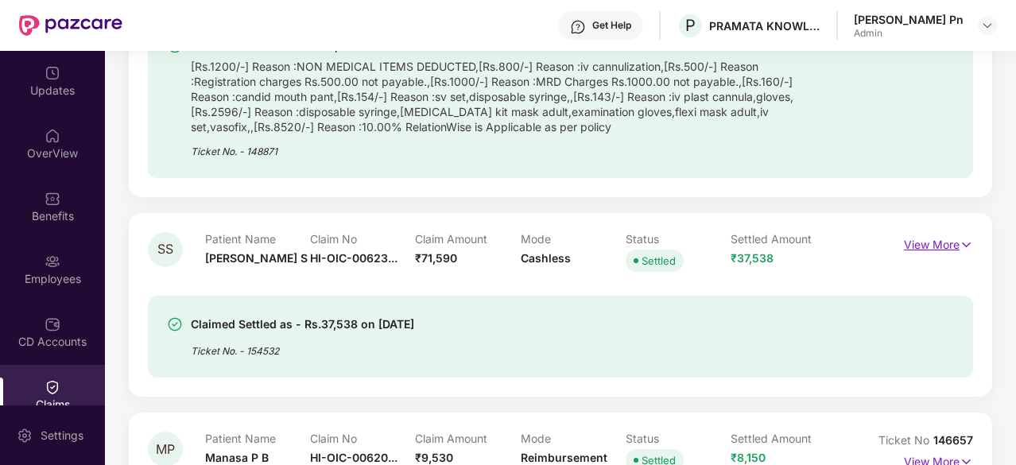
click at [949, 232] on p "View More" at bounding box center [938, 242] width 69 height 21
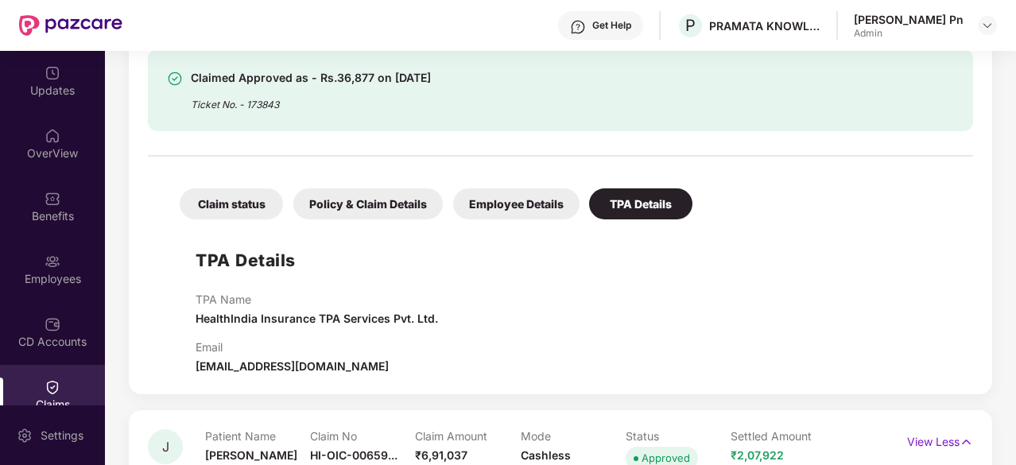
scroll to position [209, 0]
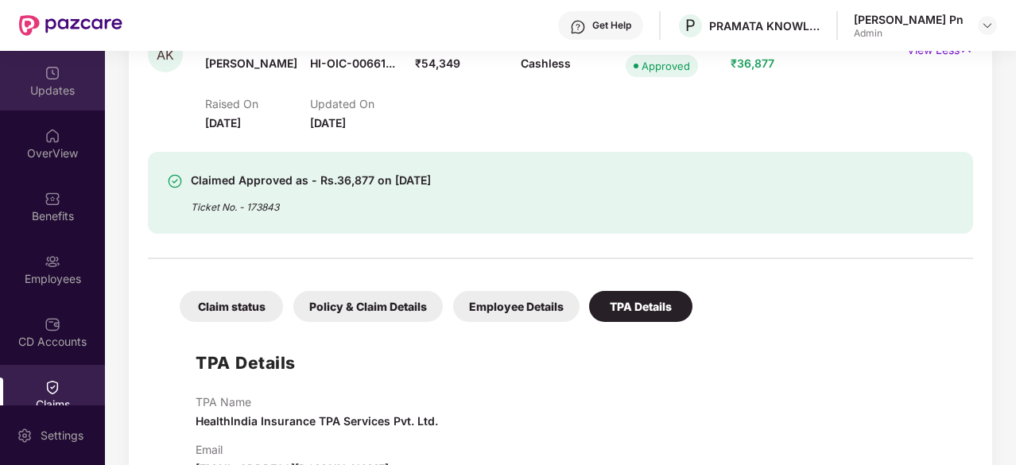
click at [51, 79] on img at bounding box center [53, 73] width 16 height 16
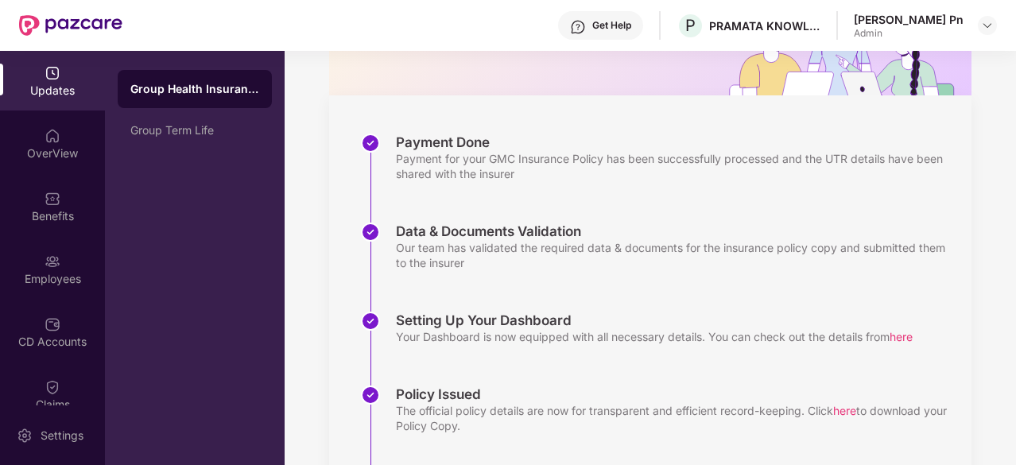
scroll to position [0, 0]
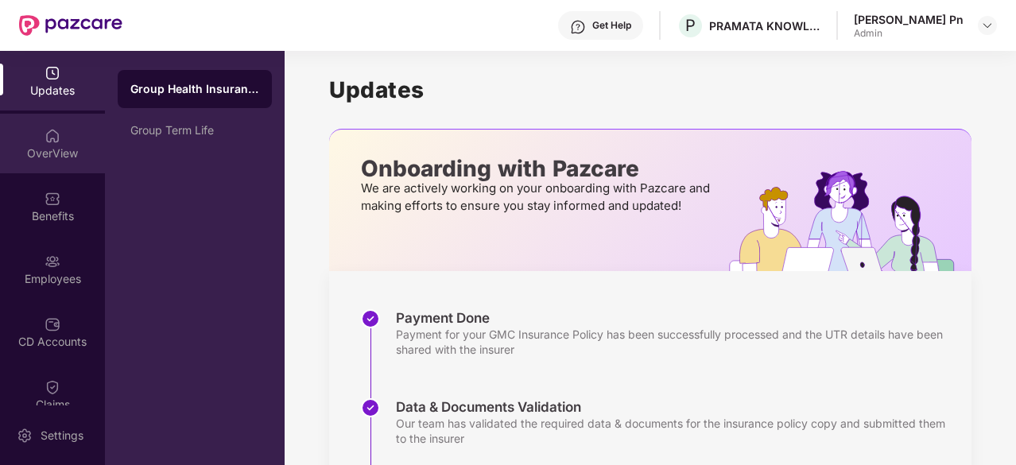
click at [52, 145] on div "OverView" at bounding box center [52, 153] width 105 height 16
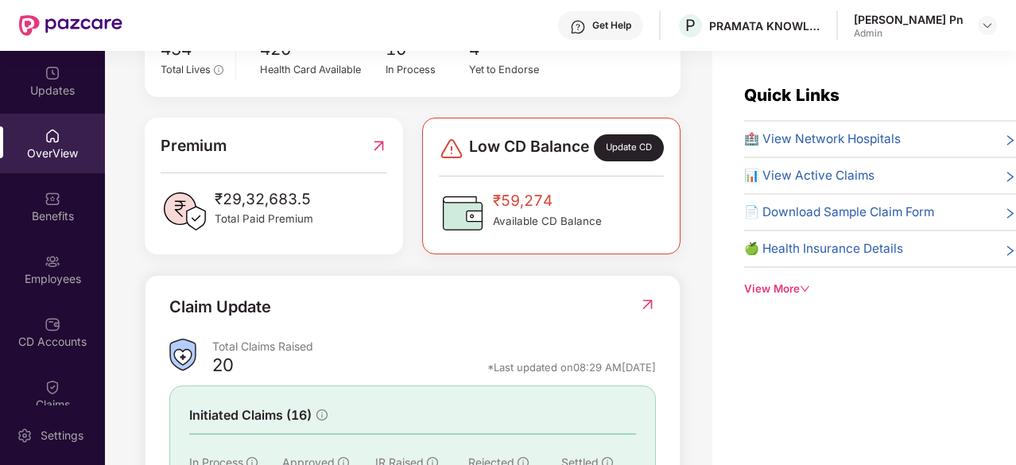
scroll to position [203, 0]
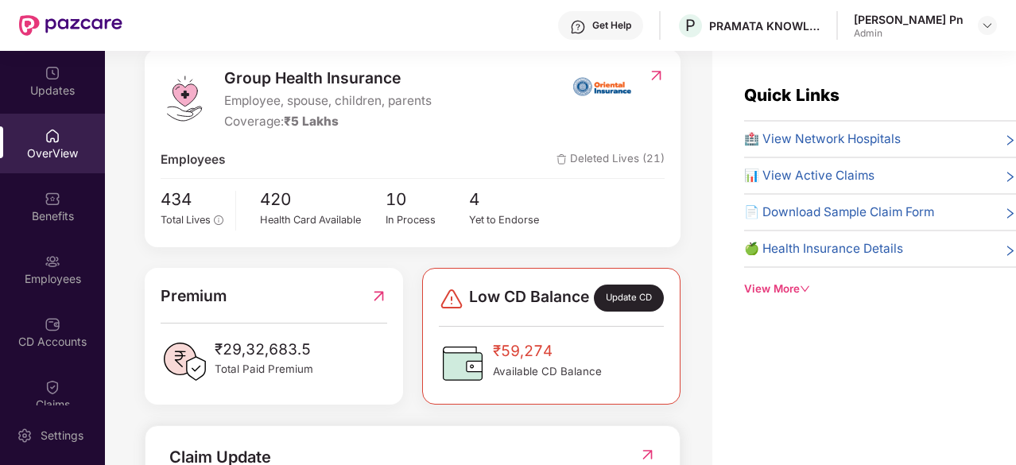
click at [887, 248] on span "🍏 Health Insurance Details" at bounding box center [823, 248] width 159 height 19
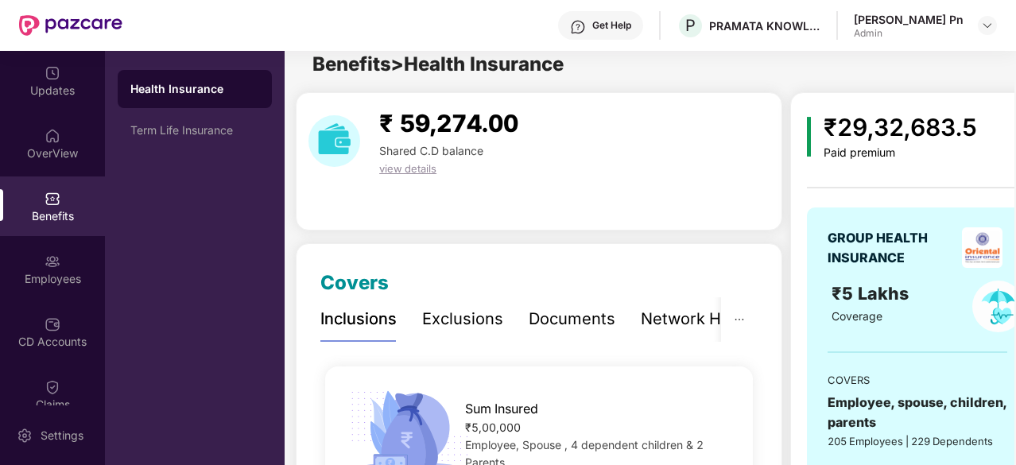
scroll to position [0, 0]
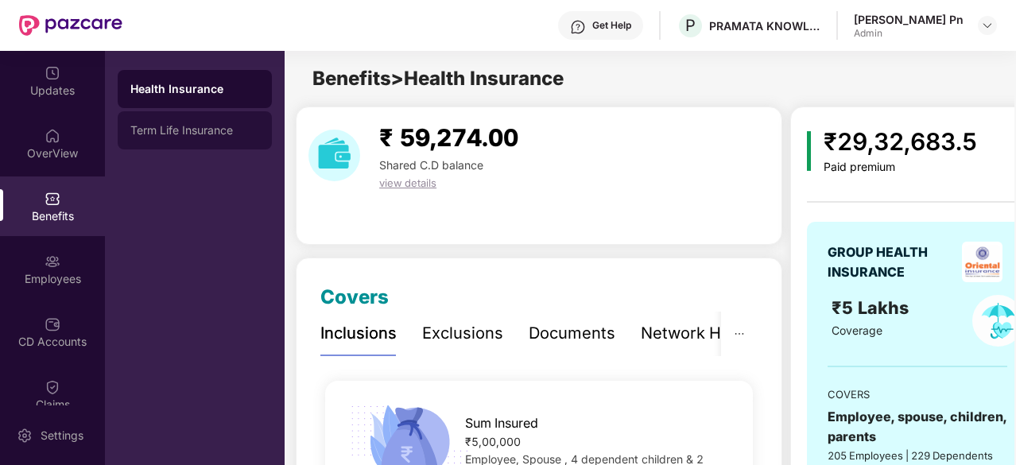
click at [206, 119] on div "Term Life Insurance" at bounding box center [195, 130] width 154 height 38
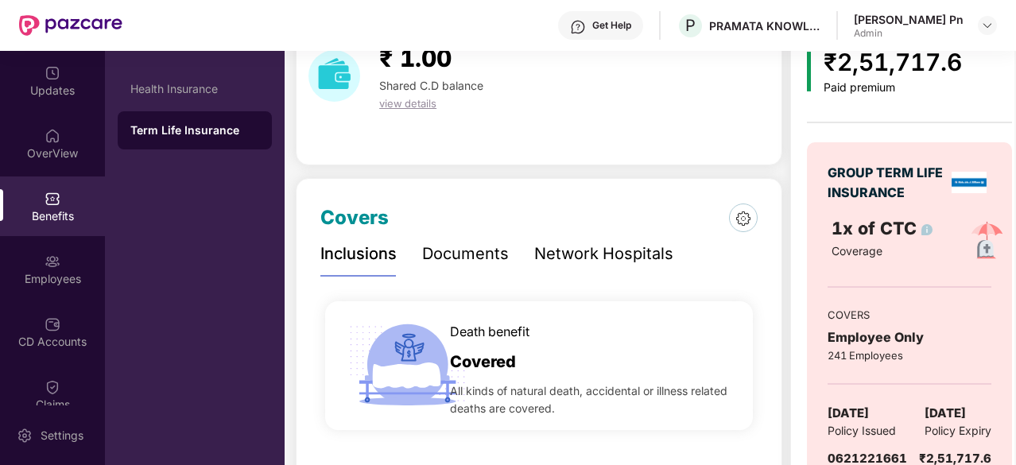
scroll to position [152, 0]
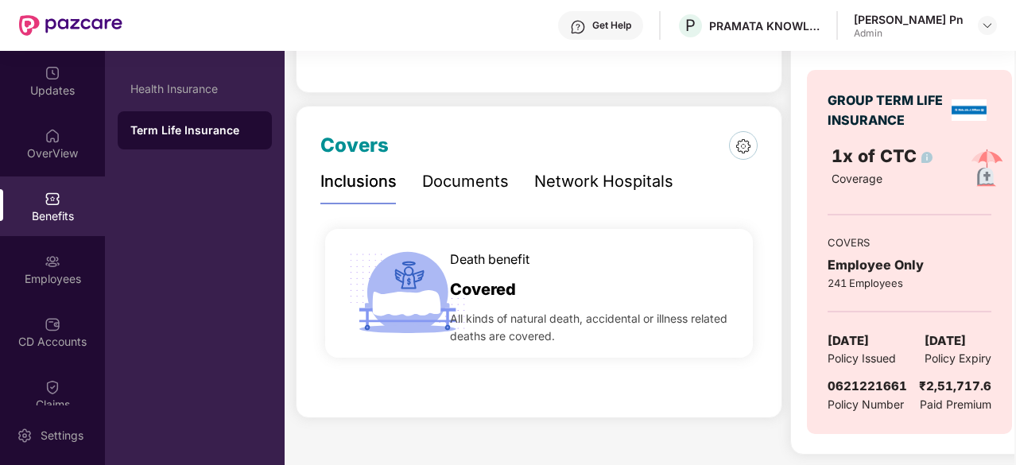
click at [463, 187] on div "Documents" at bounding box center [465, 181] width 87 height 25
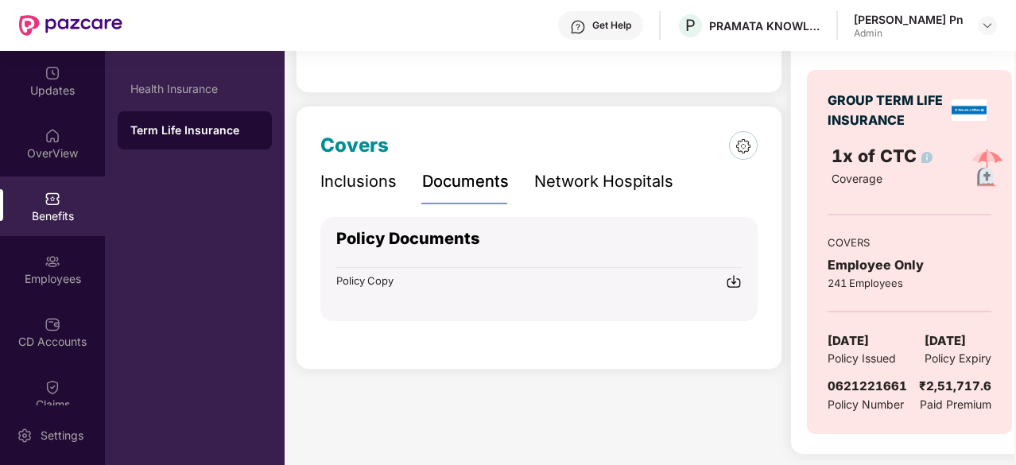
click at [585, 184] on div "Network Hospitals" at bounding box center [603, 181] width 139 height 25
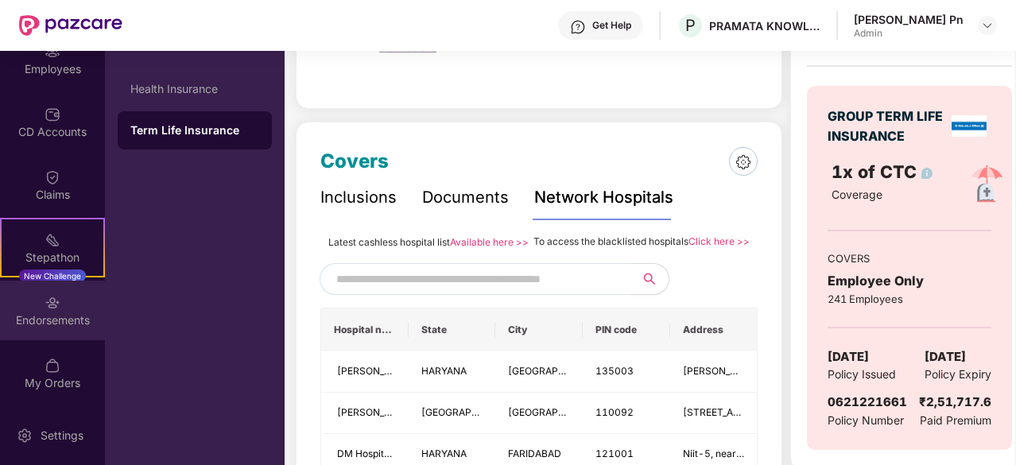
scroll to position [169, 0]
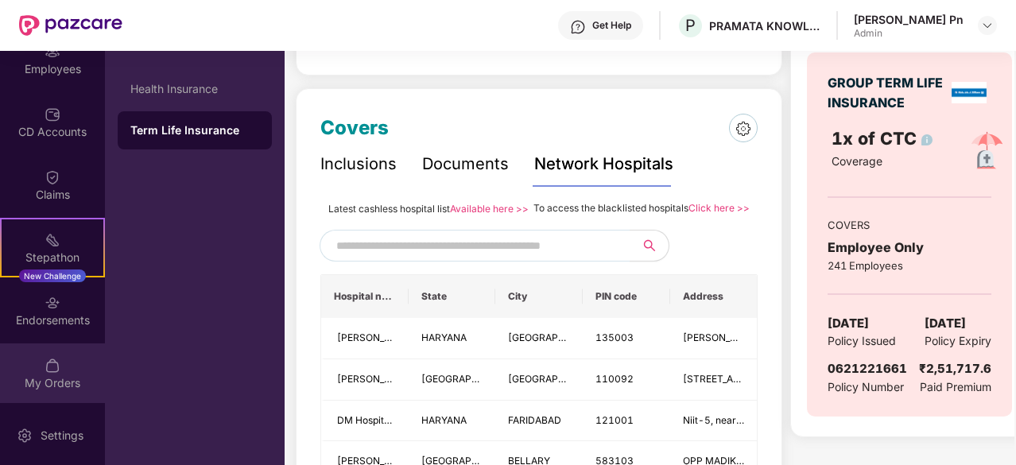
click at [59, 365] on div "My Orders" at bounding box center [52, 373] width 105 height 60
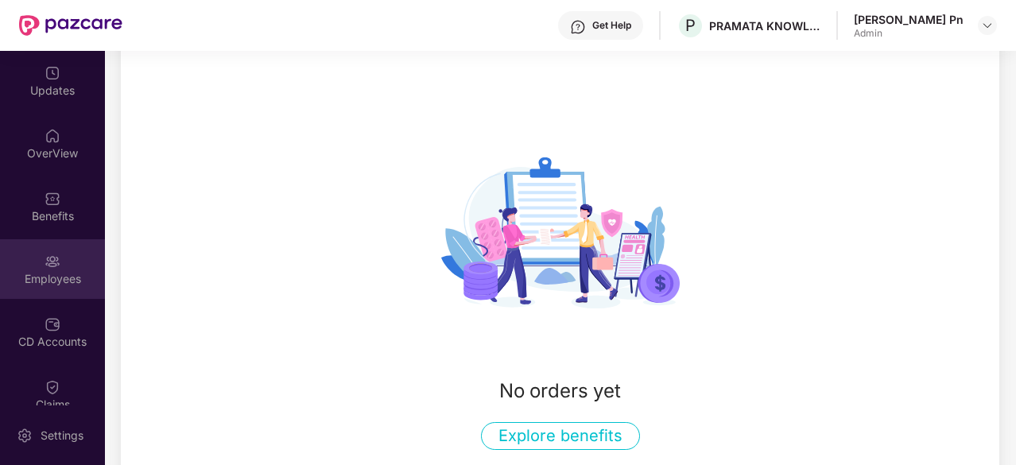
scroll to position [90, 0]
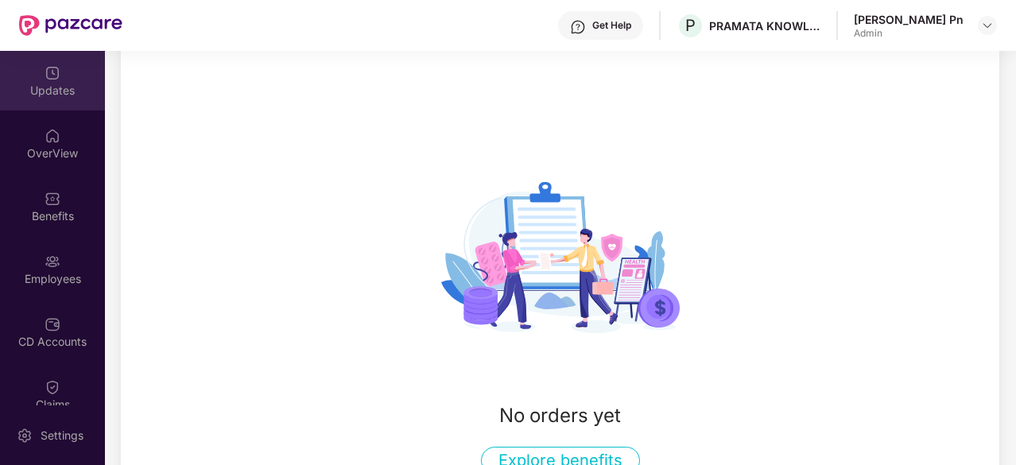
click at [52, 79] on img at bounding box center [53, 73] width 16 height 16
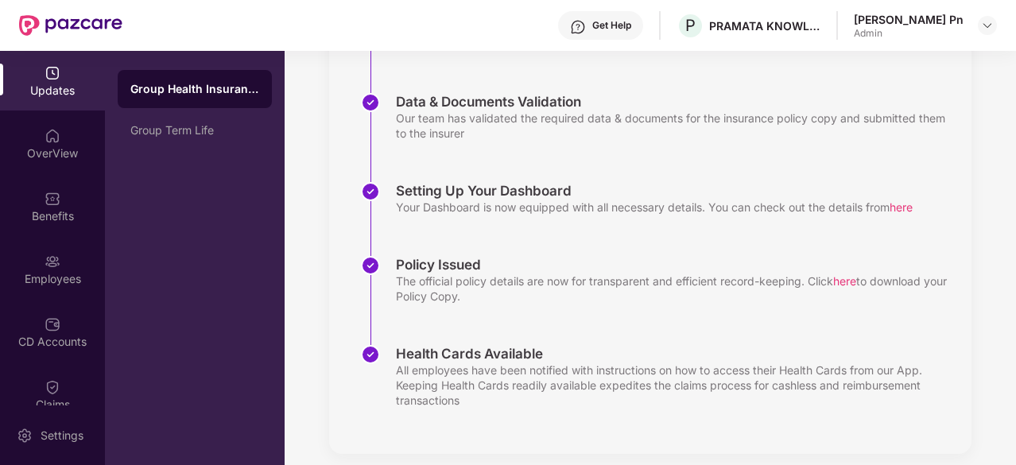
scroll to position [320, 0]
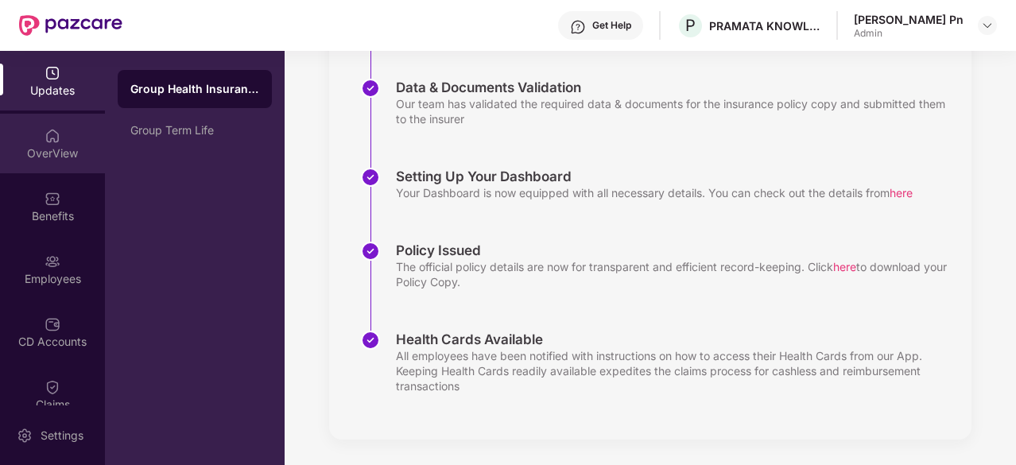
click at [60, 152] on div "OverView" at bounding box center [52, 153] width 105 height 16
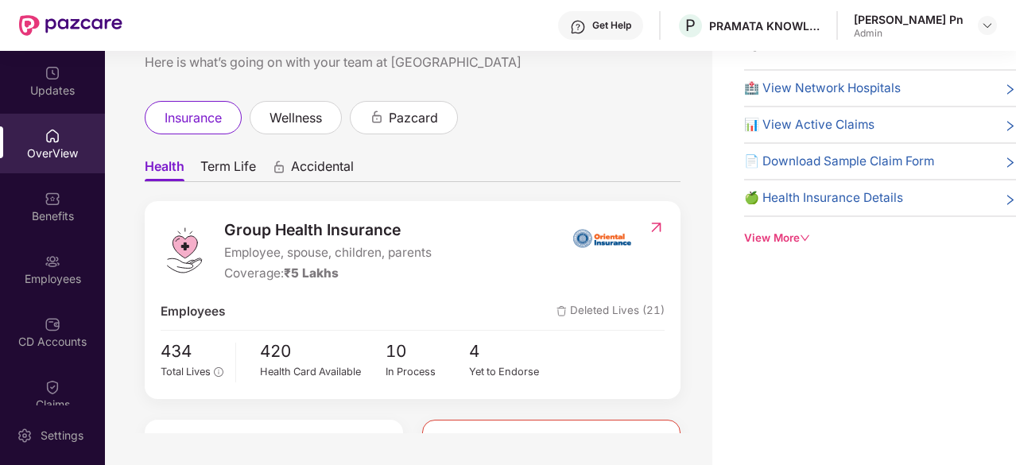
scroll to position [0, 0]
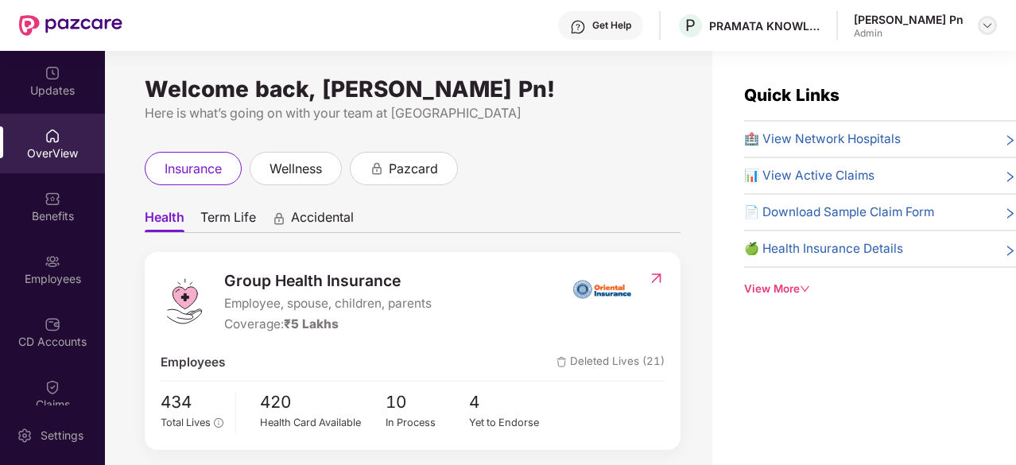
click at [987, 28] on img at bounding box center [987, 25] width 13 height 13
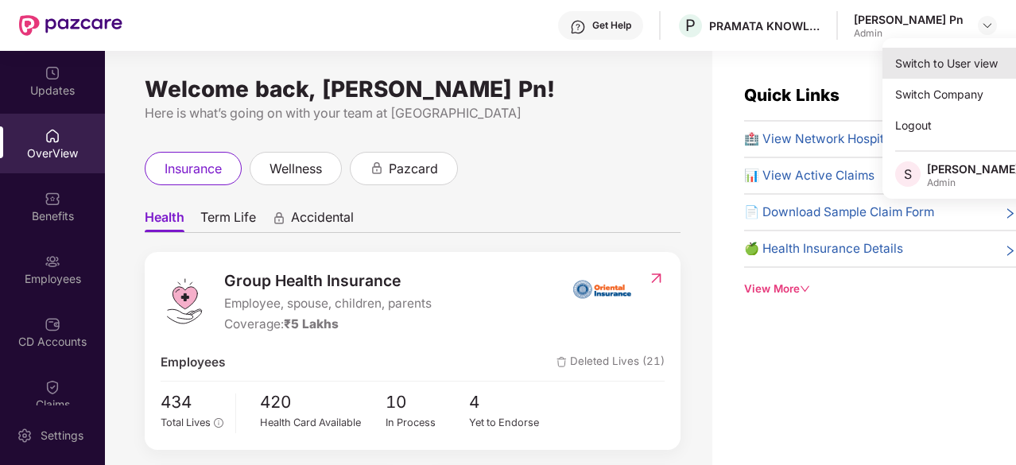
click at [960, 56] on div "Switch to User view" at bounding box center [985, 63] width 207 height 31
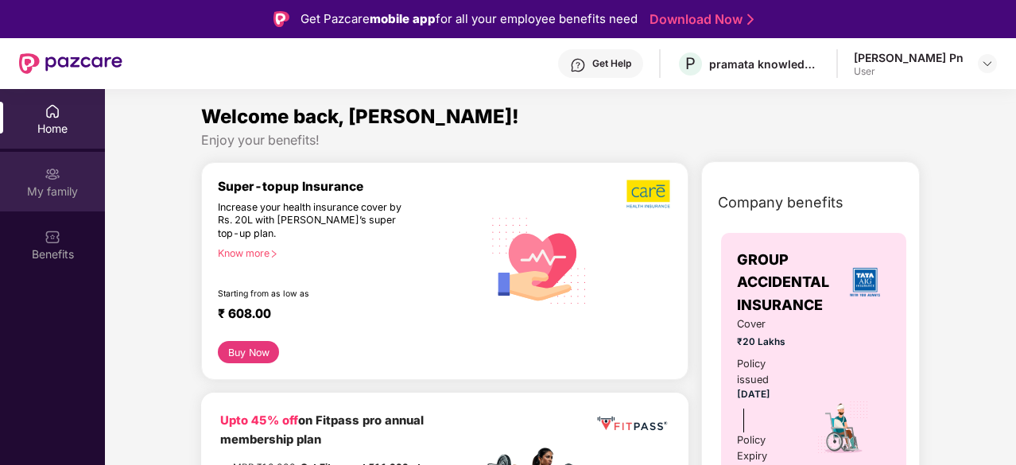
click at [54, 178] on img at bounding box center [53, 174] width 16 height 16
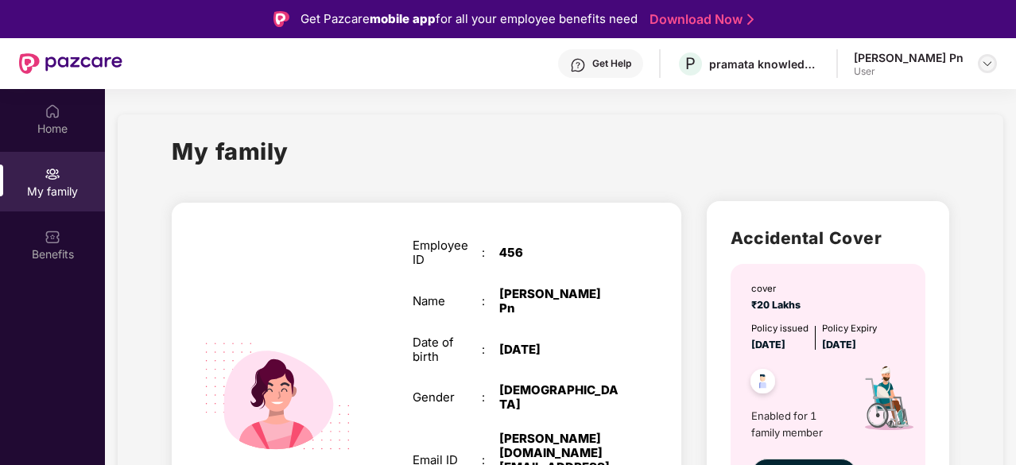
click at [990, 62] on img at bounding box center [987, 63] width 13 height 13
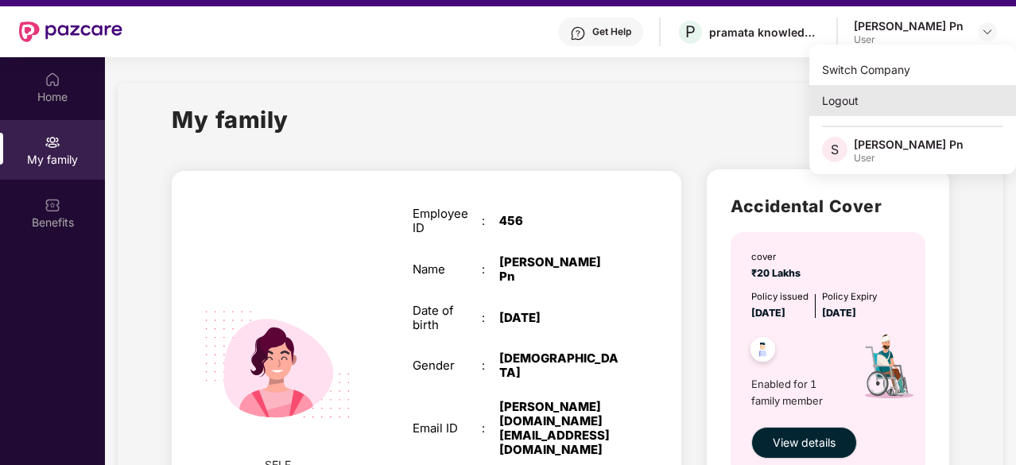
scroll to position [79, 0]
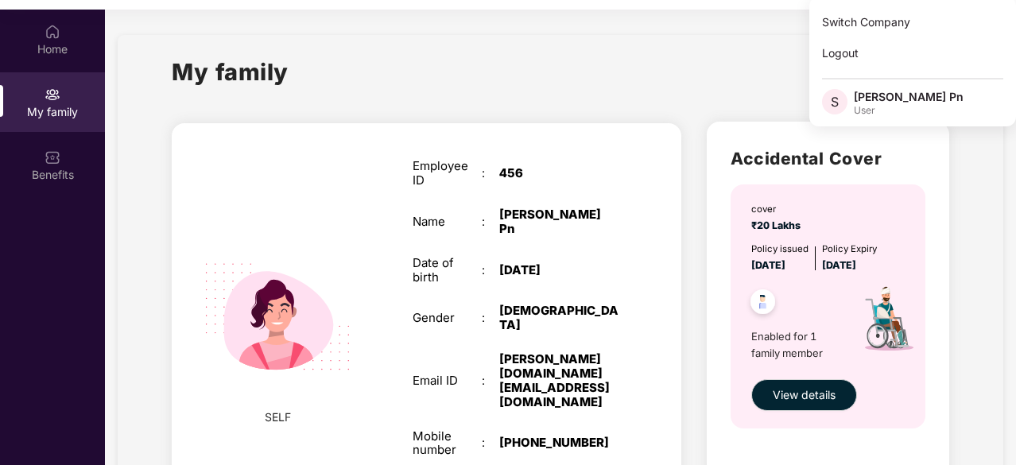
click at [843, 105] on span "S" at bounding box center [834, 101] width 25 height 25
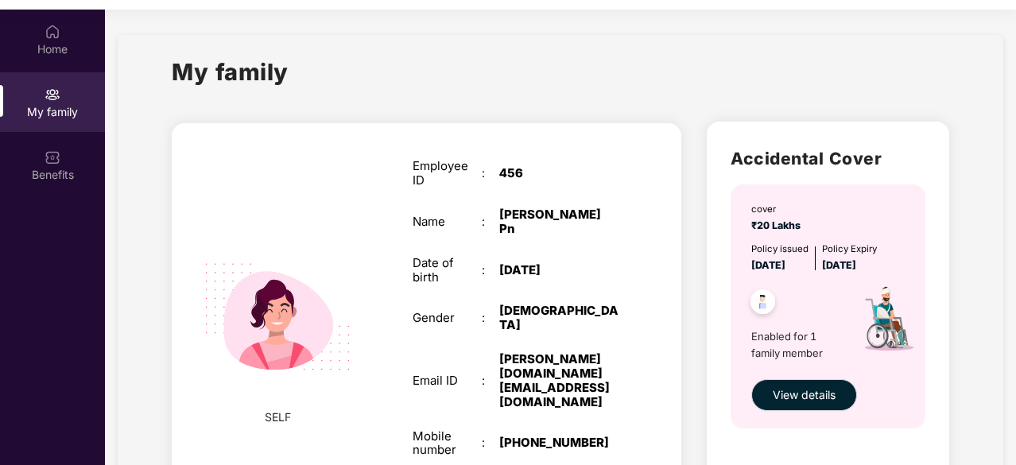
click at [868, 103] on div "My family" at bounding box center [560, 81] width 777 height 55
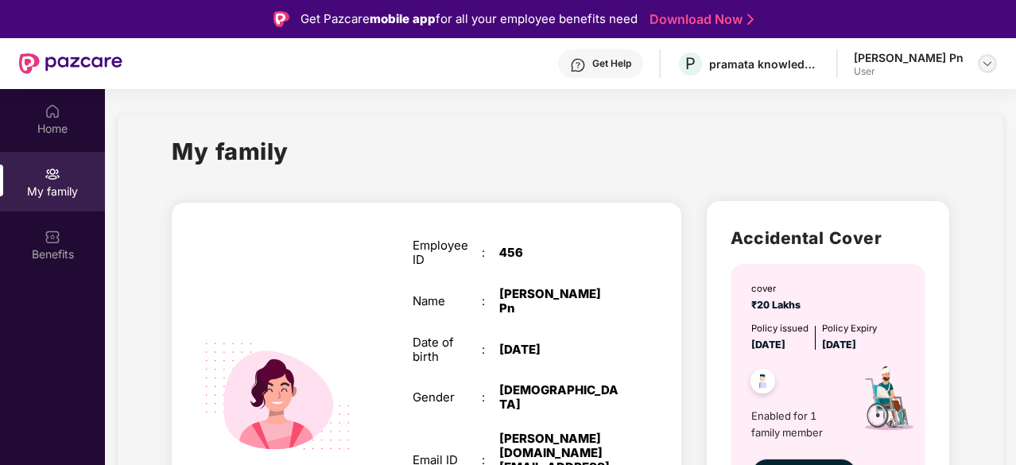
click at [986, 67] on img at bounding box center [987, 63] width 13 height 13
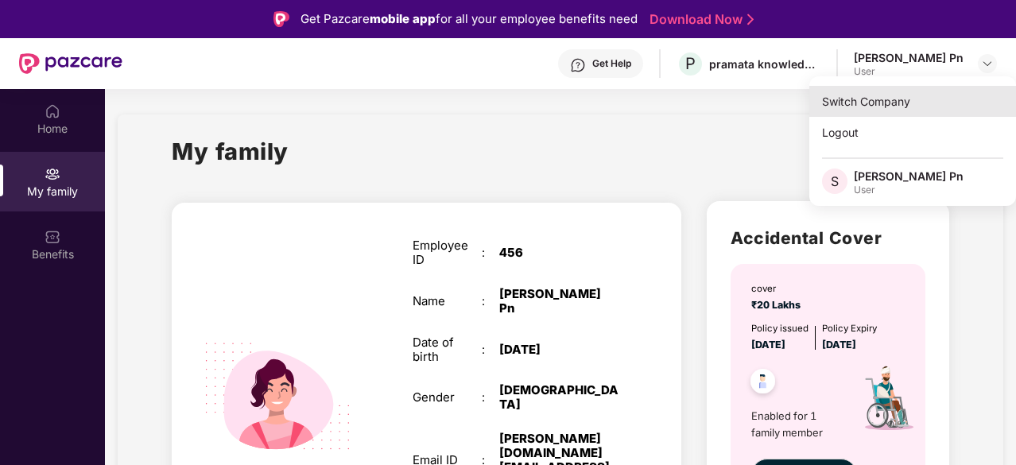
click at [890, 96] on div "Switch Company" at bounding box center [912, 101] width 207 height 31
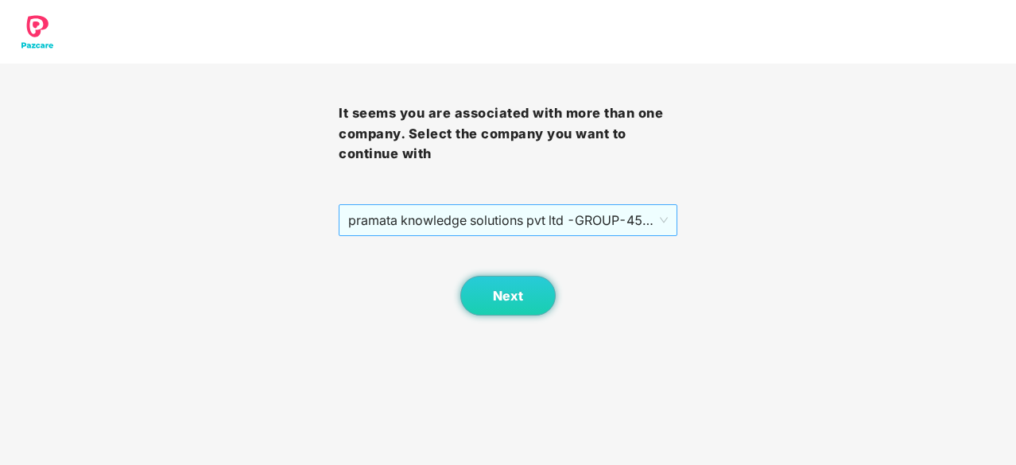
click at [593, 221] on span "pramata knowledge solutions pvt ltd -GROUP - 456 - EMPLOYEE" at bounding box center [508, 220] width 320 height 30
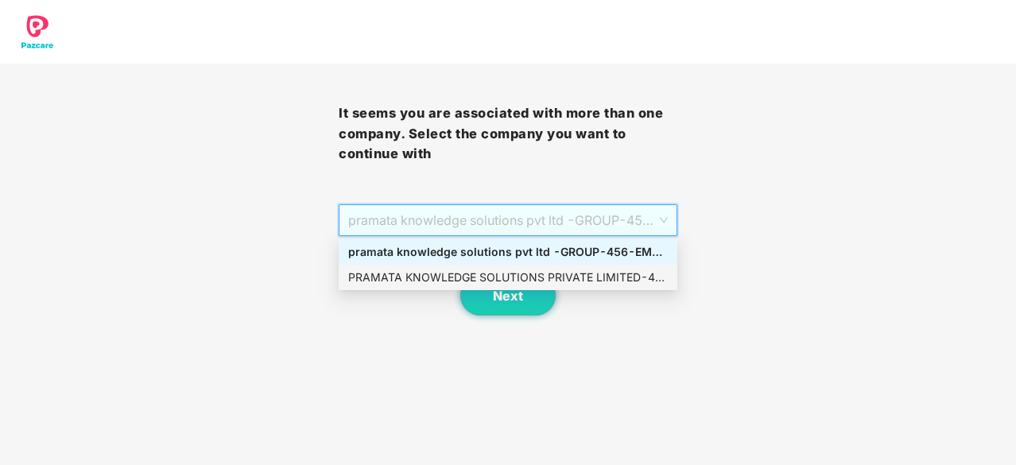
click at [536, 273] on div "PRAMATA KNOWLEDGE SOLUTIONS PRIVATE LIMITED - 456 - ADMIN" at bounding box center [508, 277] width 320 height 17
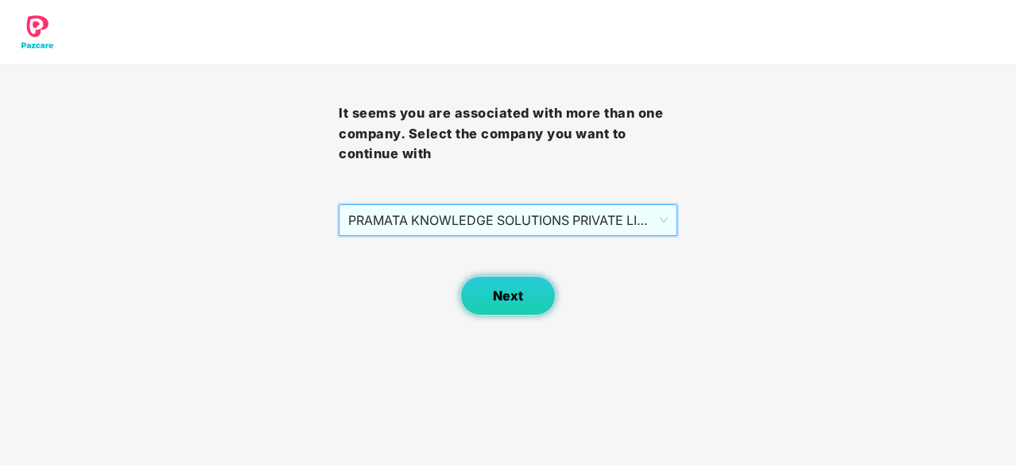
click at [526, 293] on button "Next" at bounding box center [507, 296] width 95 height 40
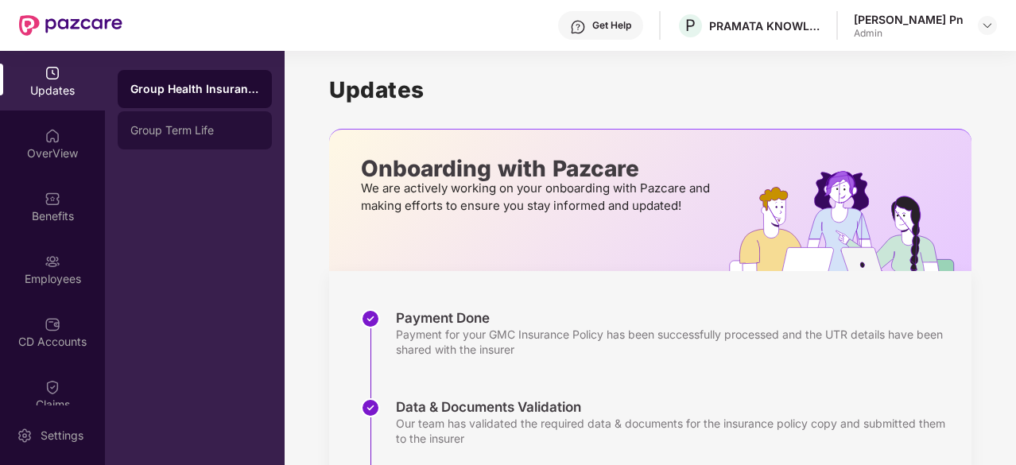
click at [165, 134] on div "Group Term Life" at bounding box center [194, 130] width 129 height 13
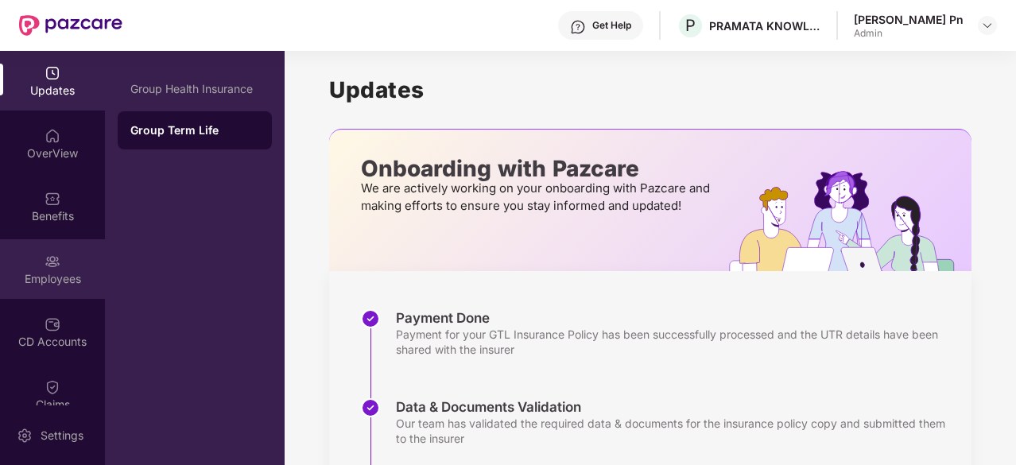
click at [56, 260] on img at bounding box center [53, 262] width 16 height 16
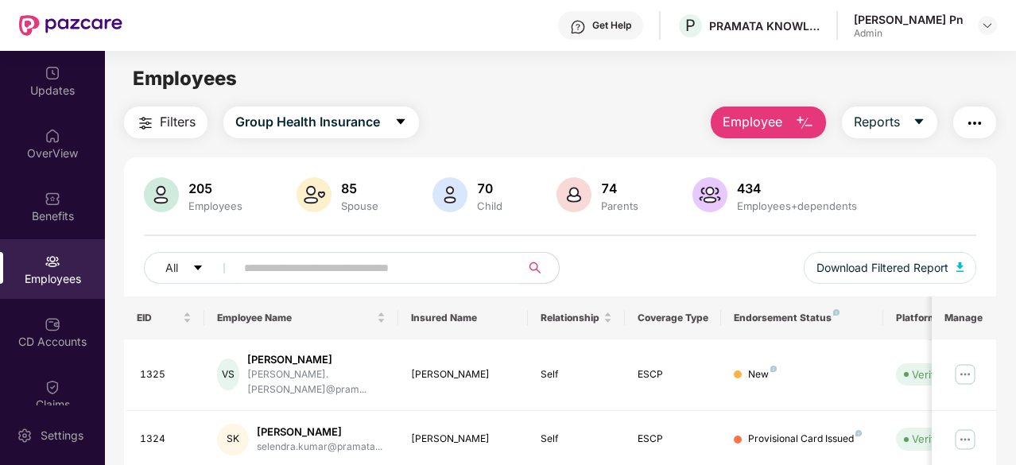
click at [365, 262] on input "text" at bounding box center [371, 268] width 255 height 24
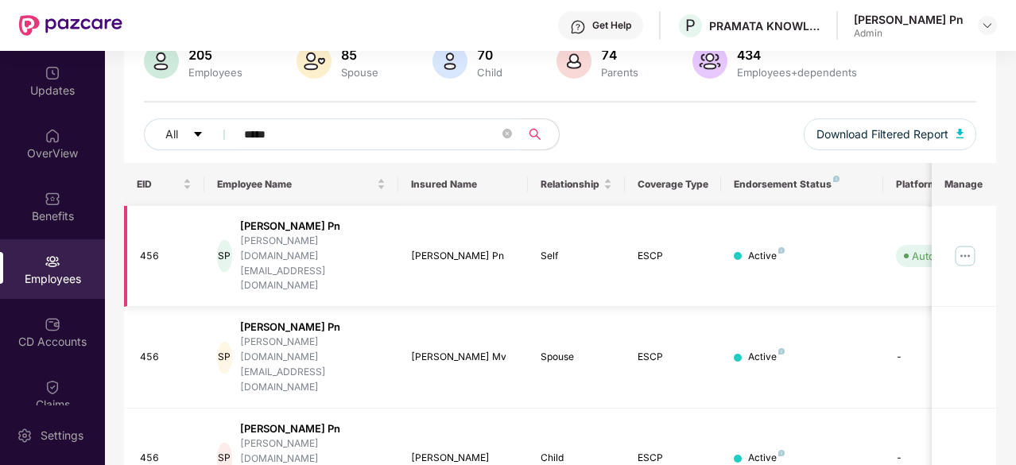
scroll to position [159, 0]
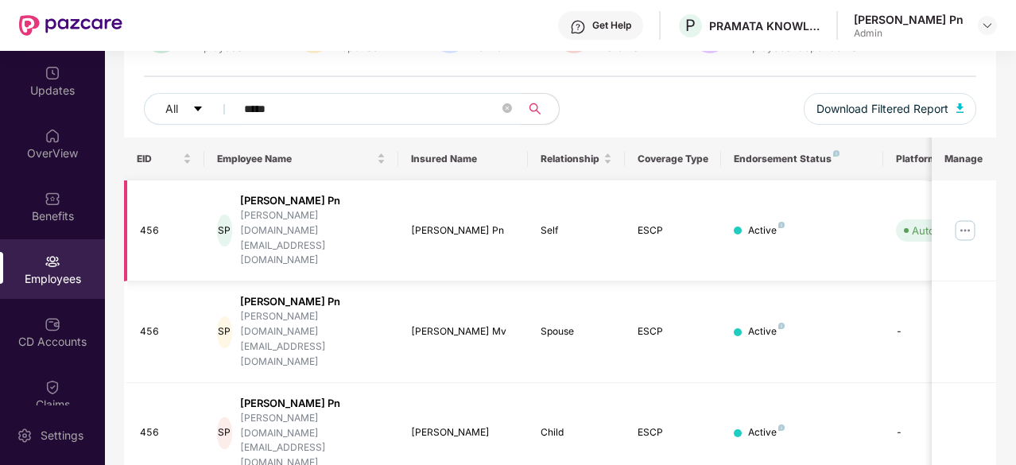
click at [971, 218] on img at bounding box center [964, 230] width 25 height 25
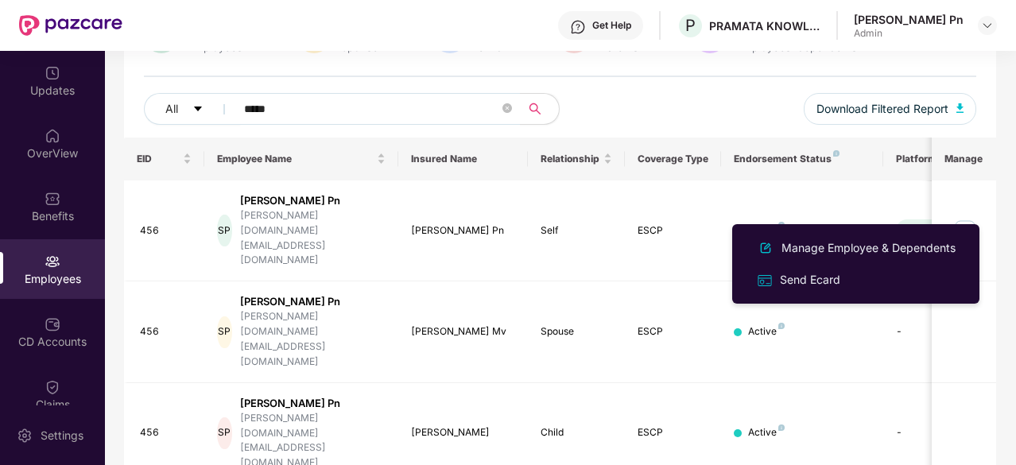
click at [606, 99] on div "All ***** Download Filtered Report" at bounding box center [560, 115] width 832 height 45
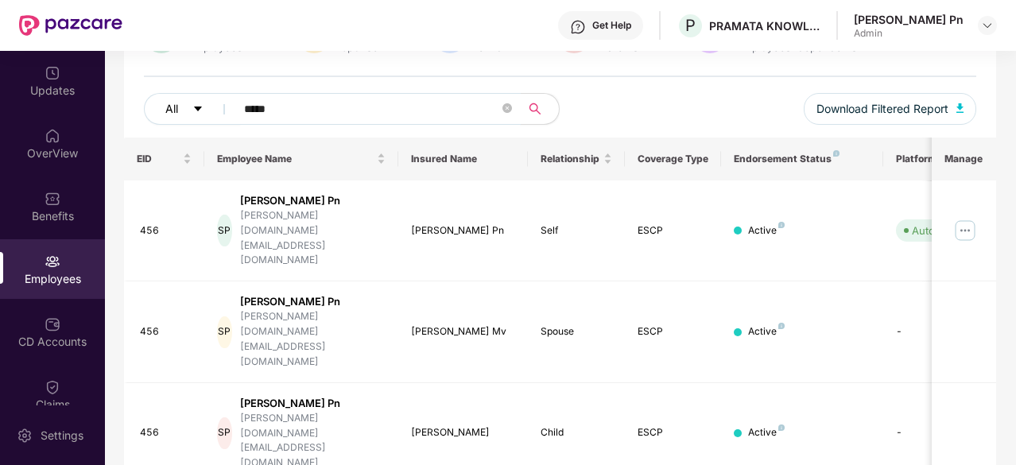
drag, startPoint x: 305, startPoint y: 113, endPoint x: 178, endPoint y: 111, distance: 127.2
click at [178, 111] on div "All *****" at bounding box center [352, 109] width 417 height 32
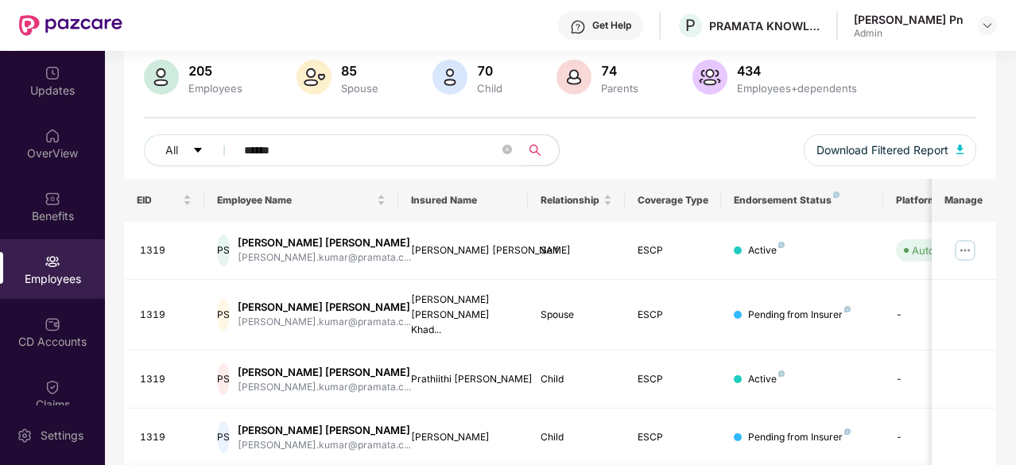
scroll to position [38, 0]
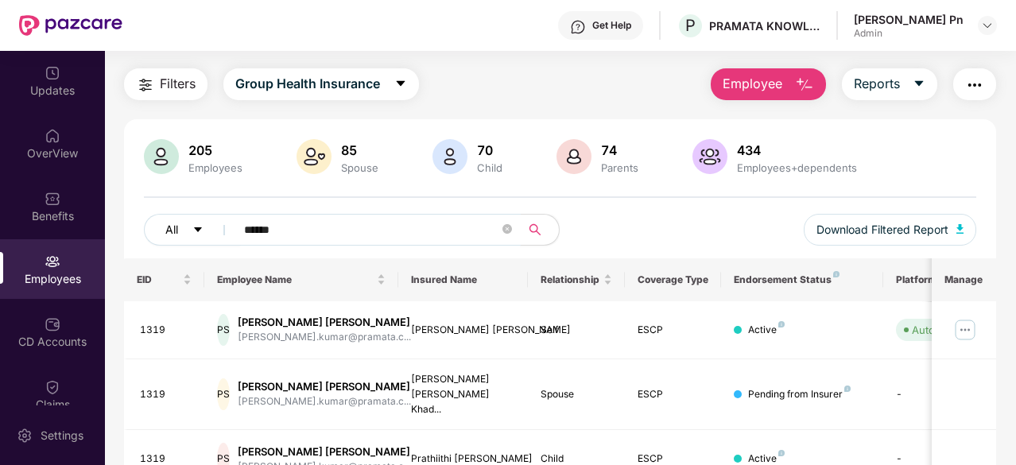
drag, startPoint x: 368, startPoint y: 223, endPoint x: 211, endPoint y: 227, distance: 156.6
click at [219, 227] on div "All ******" at bounding box center [352, 230] width 417 height 32
paste input "********"
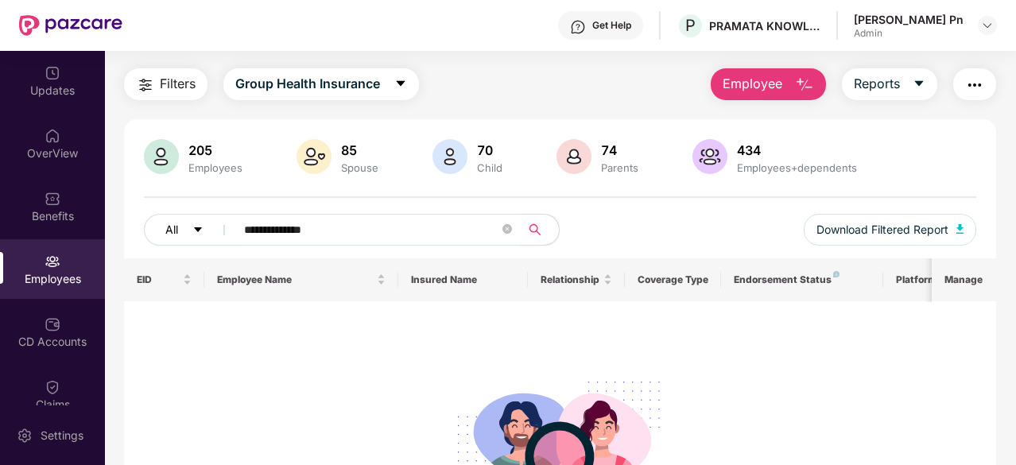
drag, startPoint x: 336, startPoint y: 227, endPoint x: 203, endPoint y: 227, distance: 133.6
click at [203, 227] on div "**********" at bounding box center [352, 230] width 417 height 32
paste input "text"
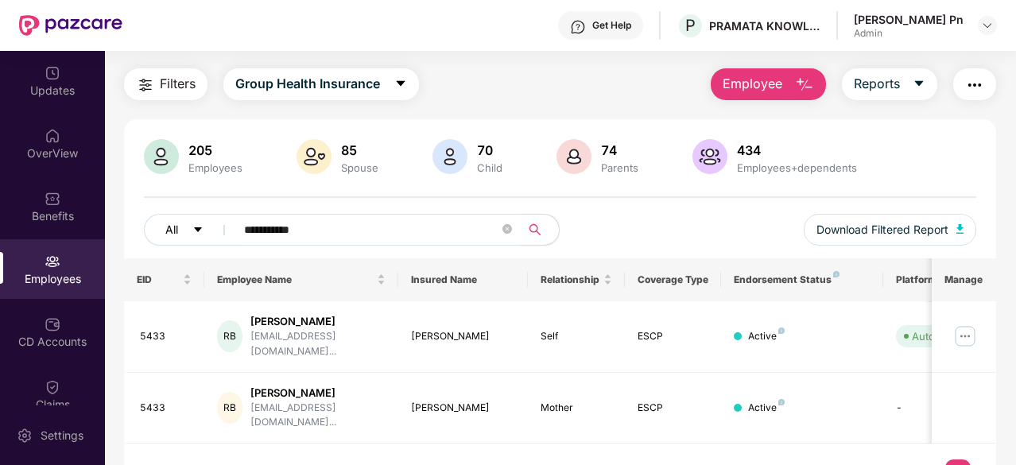
drag, startPoint x: 382, startPoint y: 224, endPoint x: 181, endPoint y: 223, distance: 200.3
click at [181, 224] on div "**********" at bounding box center [352, 230] width 417 height 32
paste input "*****"
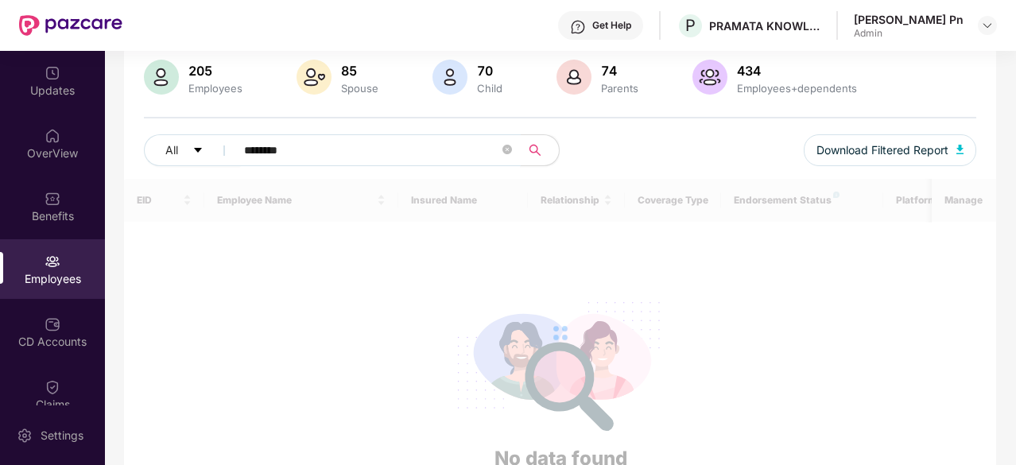
scroll to position [51, 0]
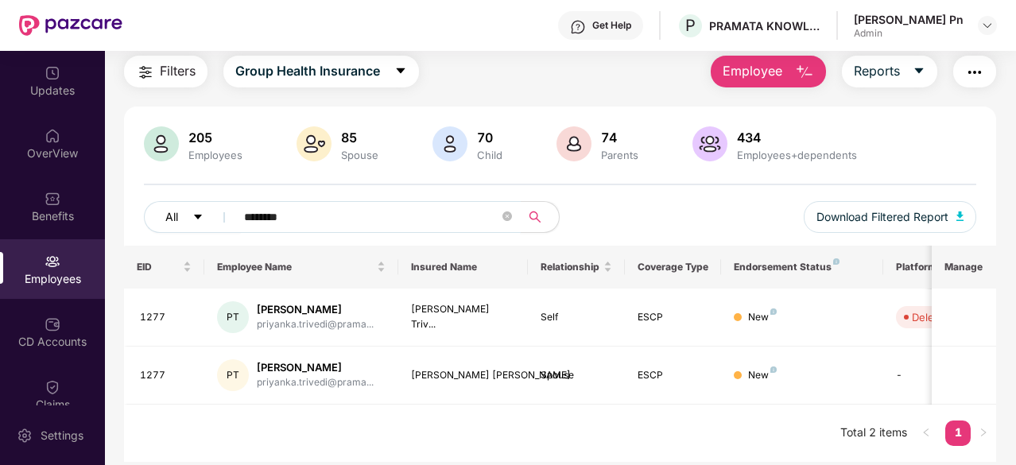
drag, startPoint x: 328, startPoint y: 225, endPoint x: 192, endPoint y: 224, distance: 135.9
click at [200, 225] on div "All ********" at bounding box center [352, 217] width 417 height 32
paste input "******"
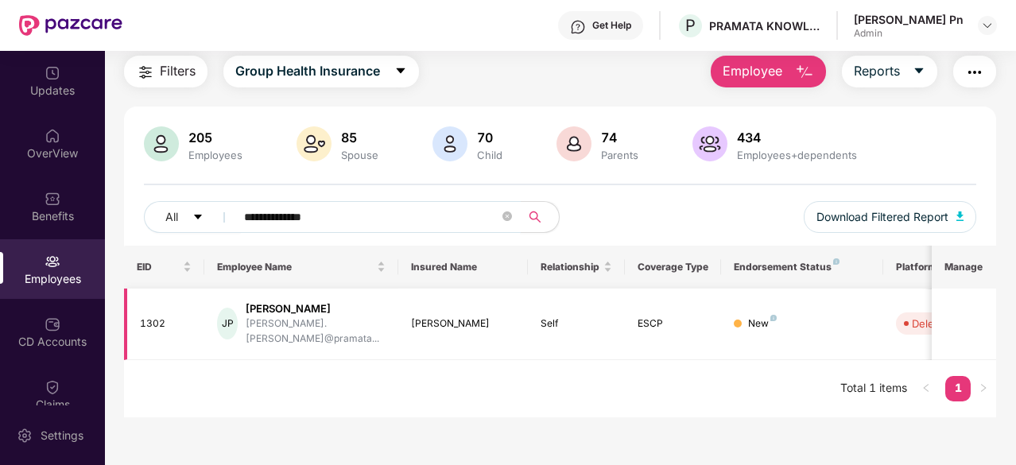
scroll to position [0, 0]
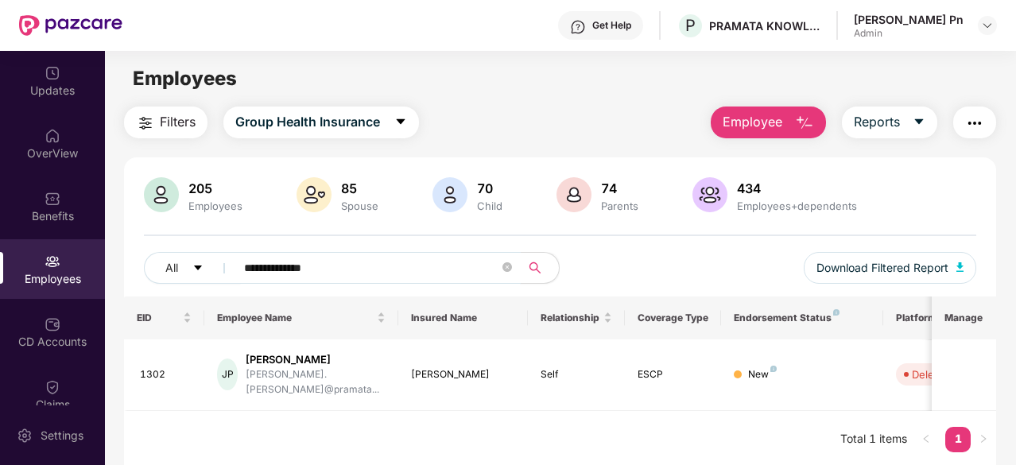
drag, startPoint x: 356, startPoint y: 263, endPoint x: 142, endPoint y: 269, distance: 214.7
click at [148, 269] on div "**********" at bounding box center [352, 268] width 417 height 32
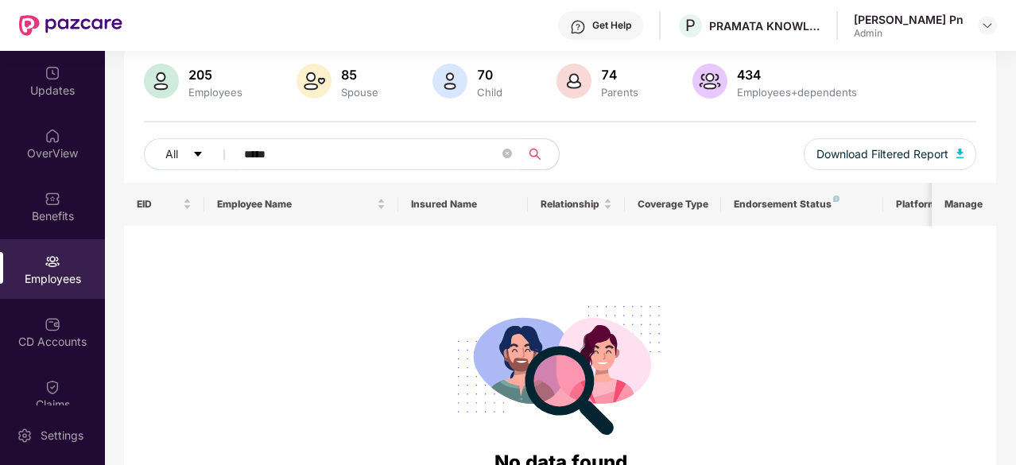
scroll to position [79, 0]
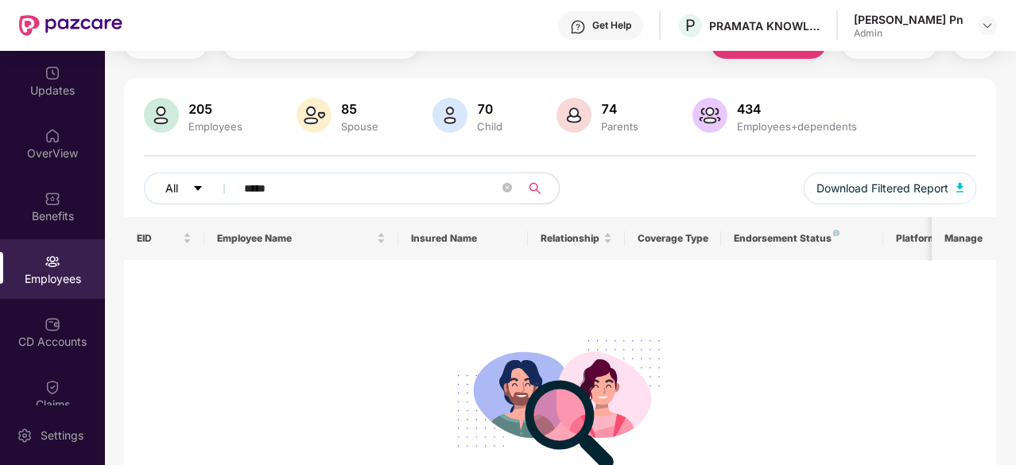
drag, startPoint x: 314, startPoint y: 193, endPoint x: 159, endPoint y: 177, distance: 155.8
click at [186, 180] on div "All *****" at bounding box center [352, 189] width 417 height 32
paste input "*********"
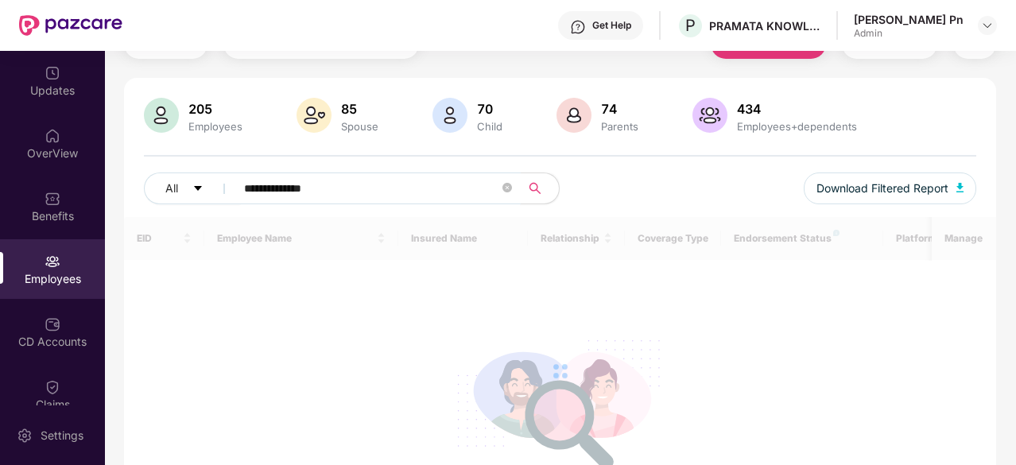
scroll to position [51, 0]
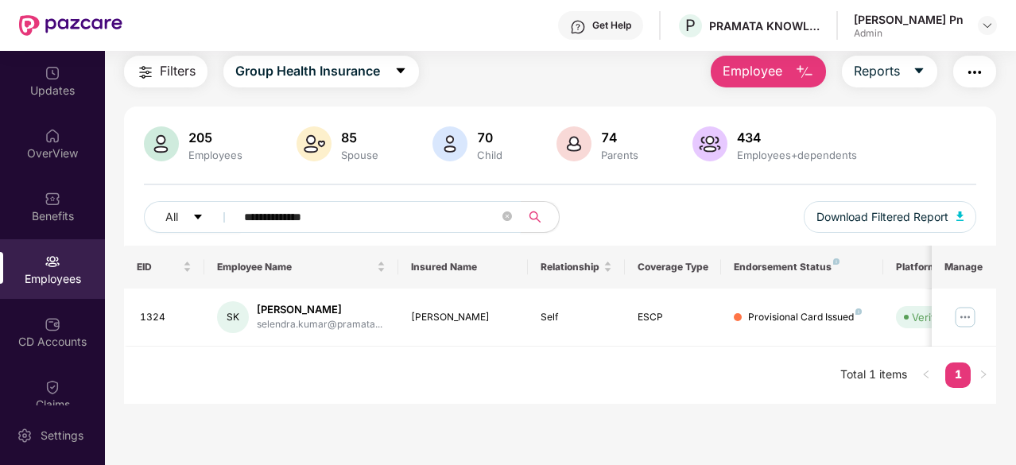
type input "**********"
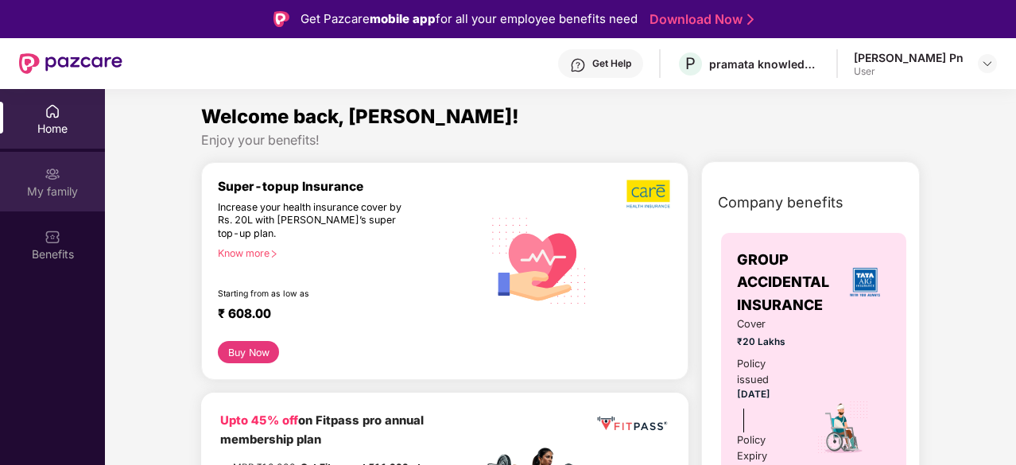
click at [55, 187] on div "My family" at bounding box center [52, 192] width 105 height 16
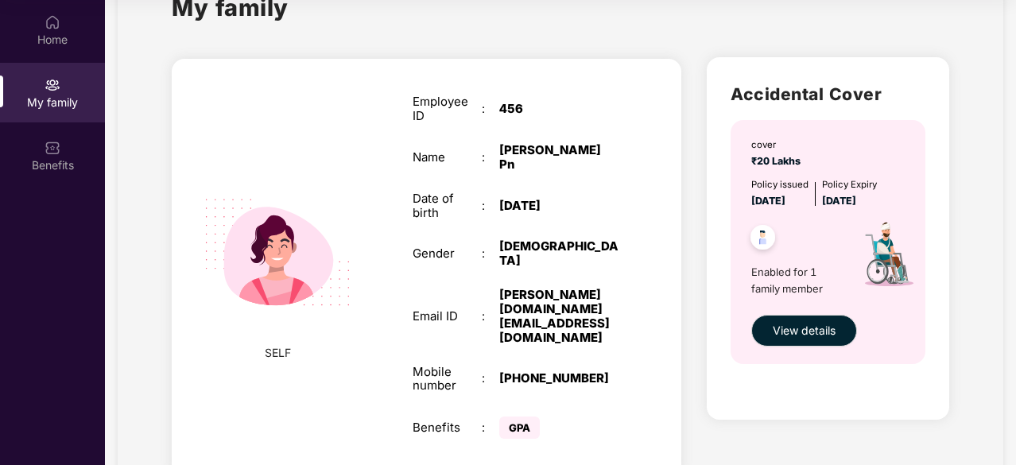
scroll to position [76, 0]
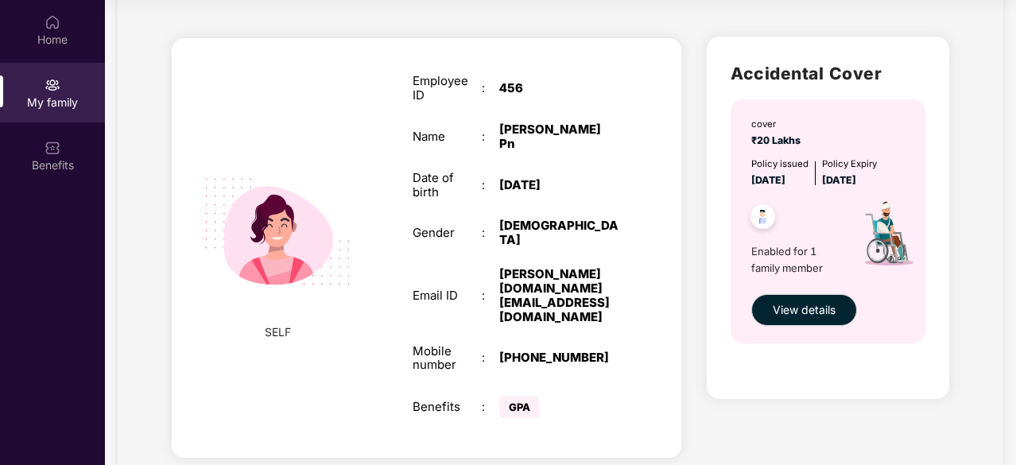
click at [518, 396] on span "GPA" at bounding box center [519, 407] width 41 height 22
click at [820, 304] on span "View details" at bounding box center [804, 309] width 63 height 17
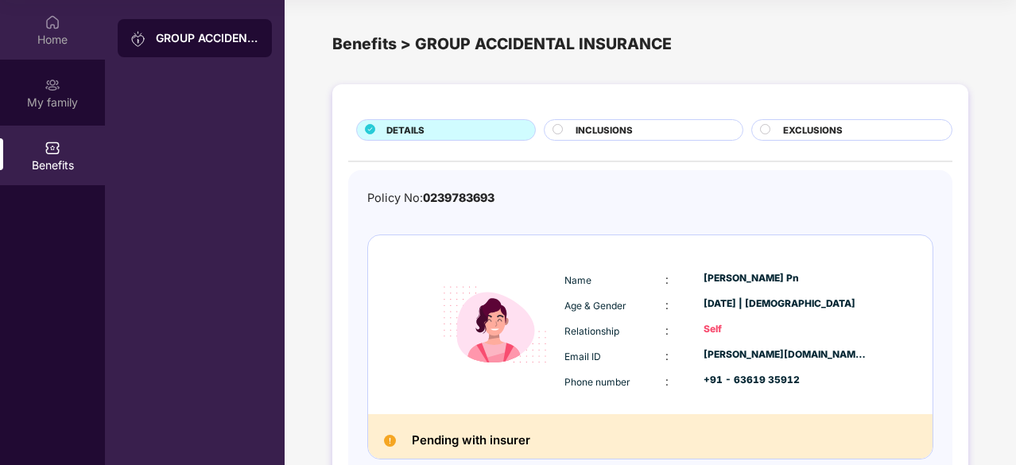
click at [72, 29] on div "Home" at bounding box center [52, 30] width 105 height 60
